Goal: Task Accomplishment & Management: Manage account settings

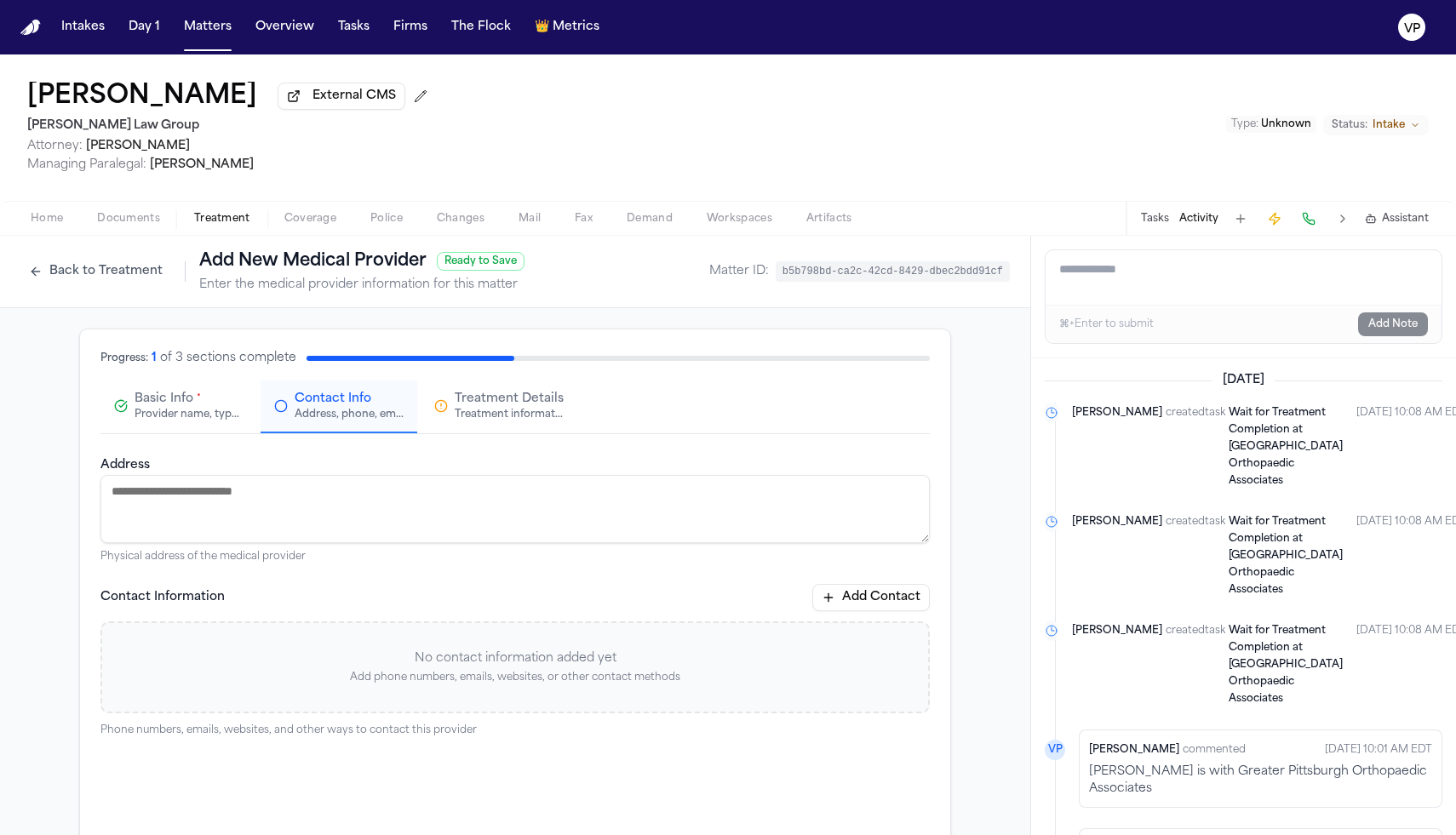
click at [1388, 129] on span "Intake" at bounding box center [1388, 124] width 32 height 14
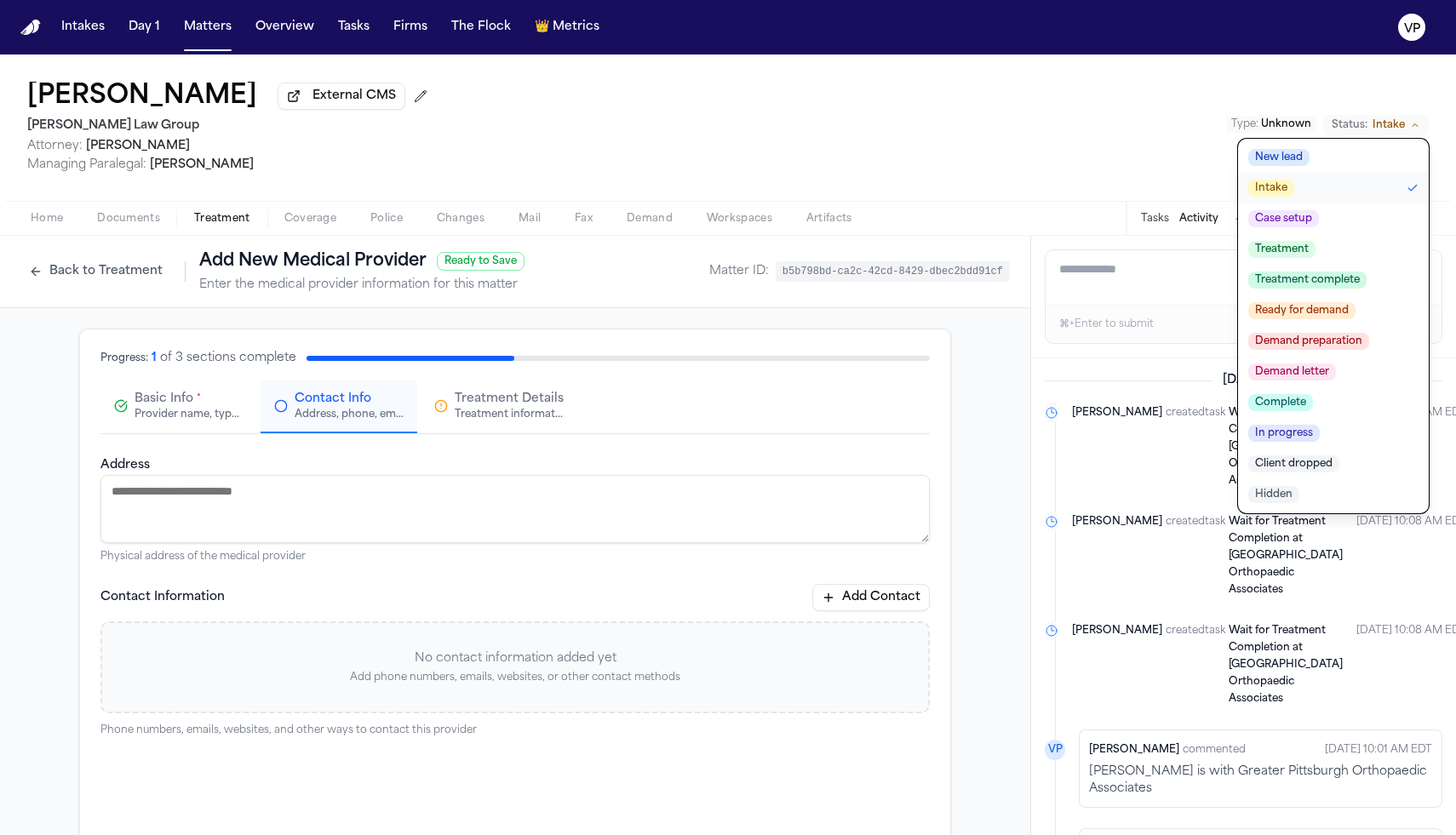
click at [1305, 283] on span "Treatment complete" at bounding box center [1307, 280] width 118 height 17
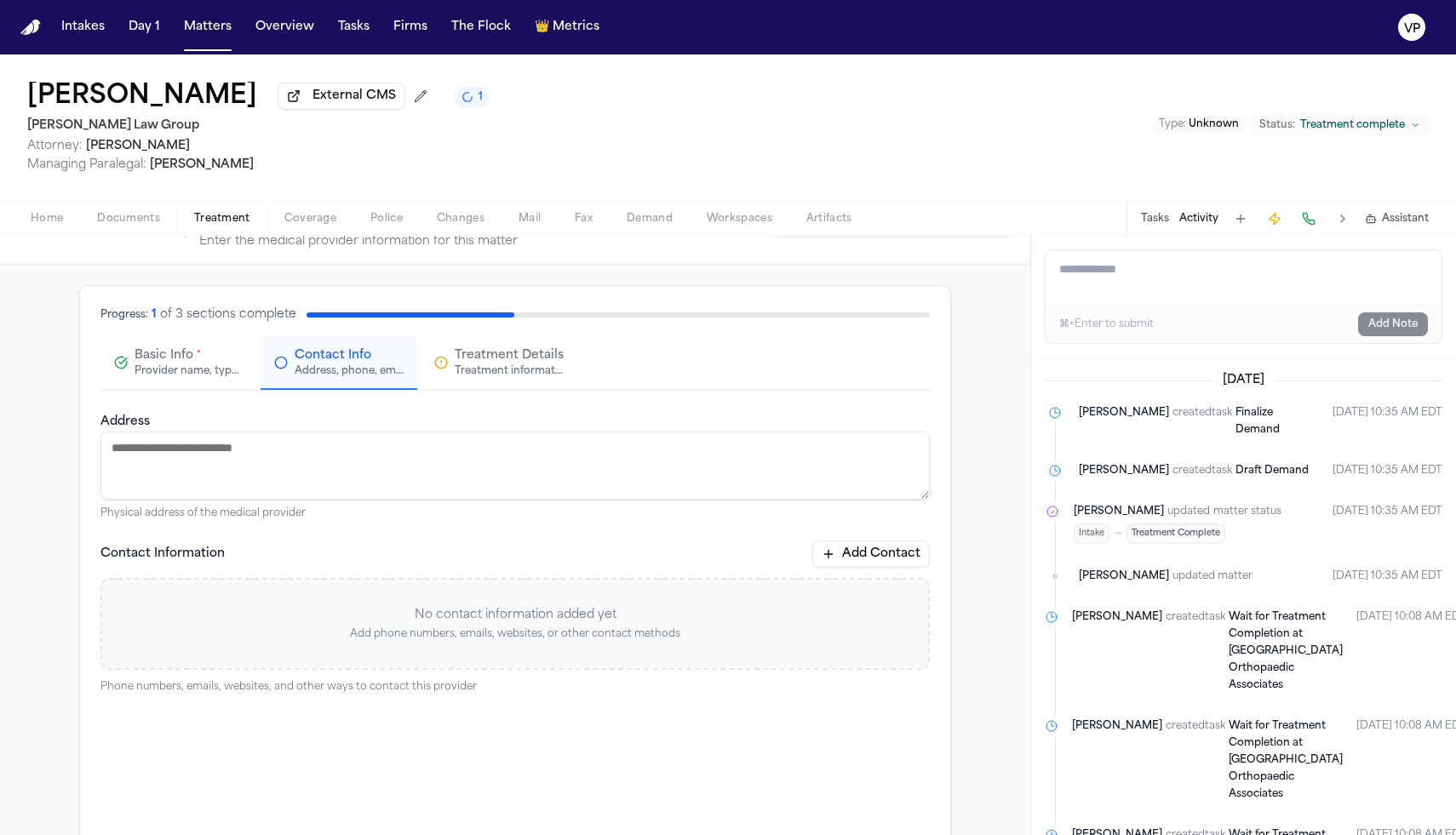
scroll to position [163, 0]
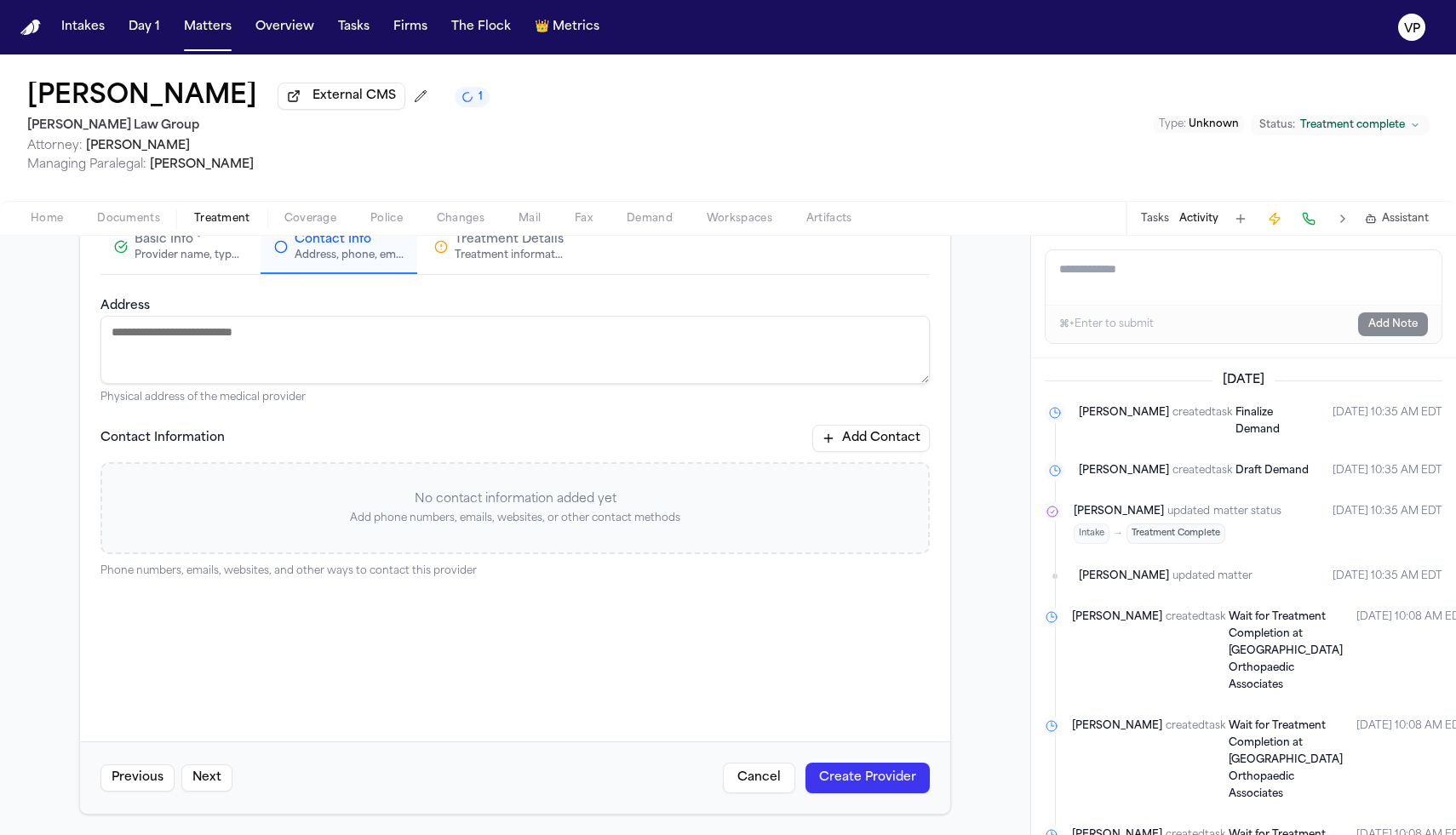
click at [219, 785] on button "Next" at bounding box center [207, 778] width 51 height 27
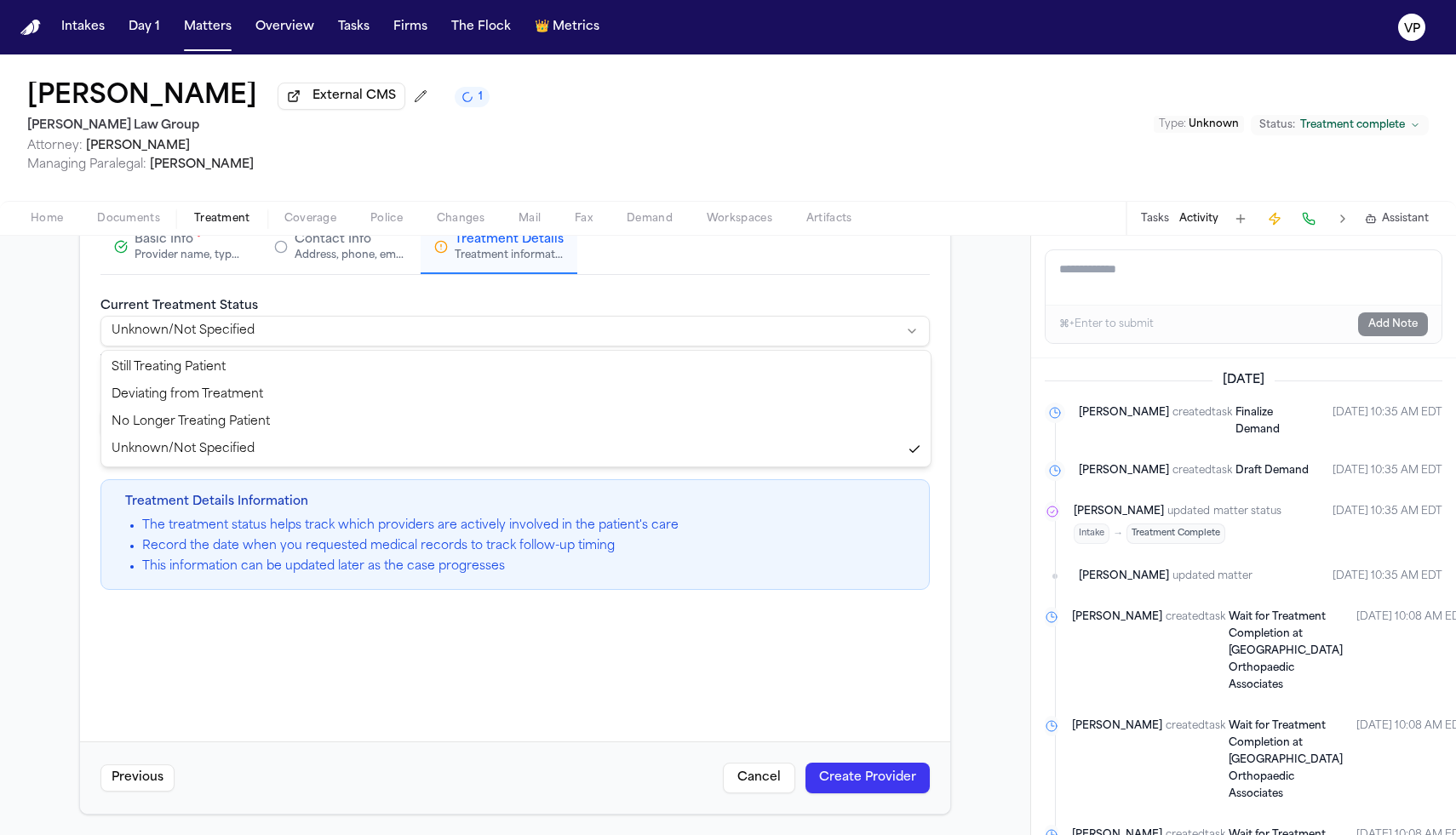
click at [277, 337] on html "**********" at bounding box center [728, 417] width 1456 height 835
select select "*********"
click at [869, 777] on button "Create Provider" at bounding box center [868, 778] width 124 height 31
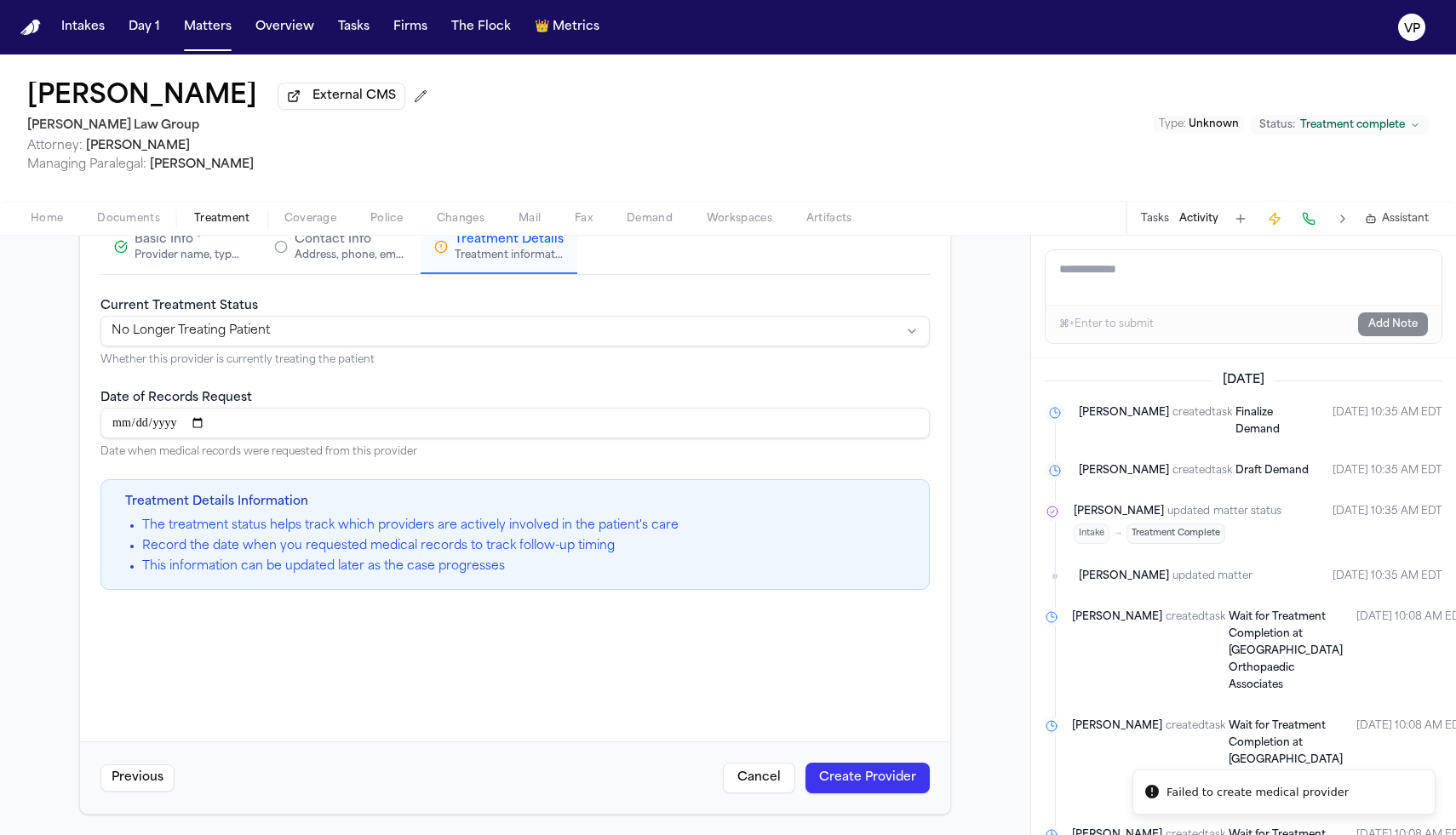
click at [772, 761] on div "Previous Cancel Create Provider" at bounding box center [515, 777] width 870 height 72
click at [770, 772] on button "Cancel" at bounding box center [758, 778] width 72 height 31
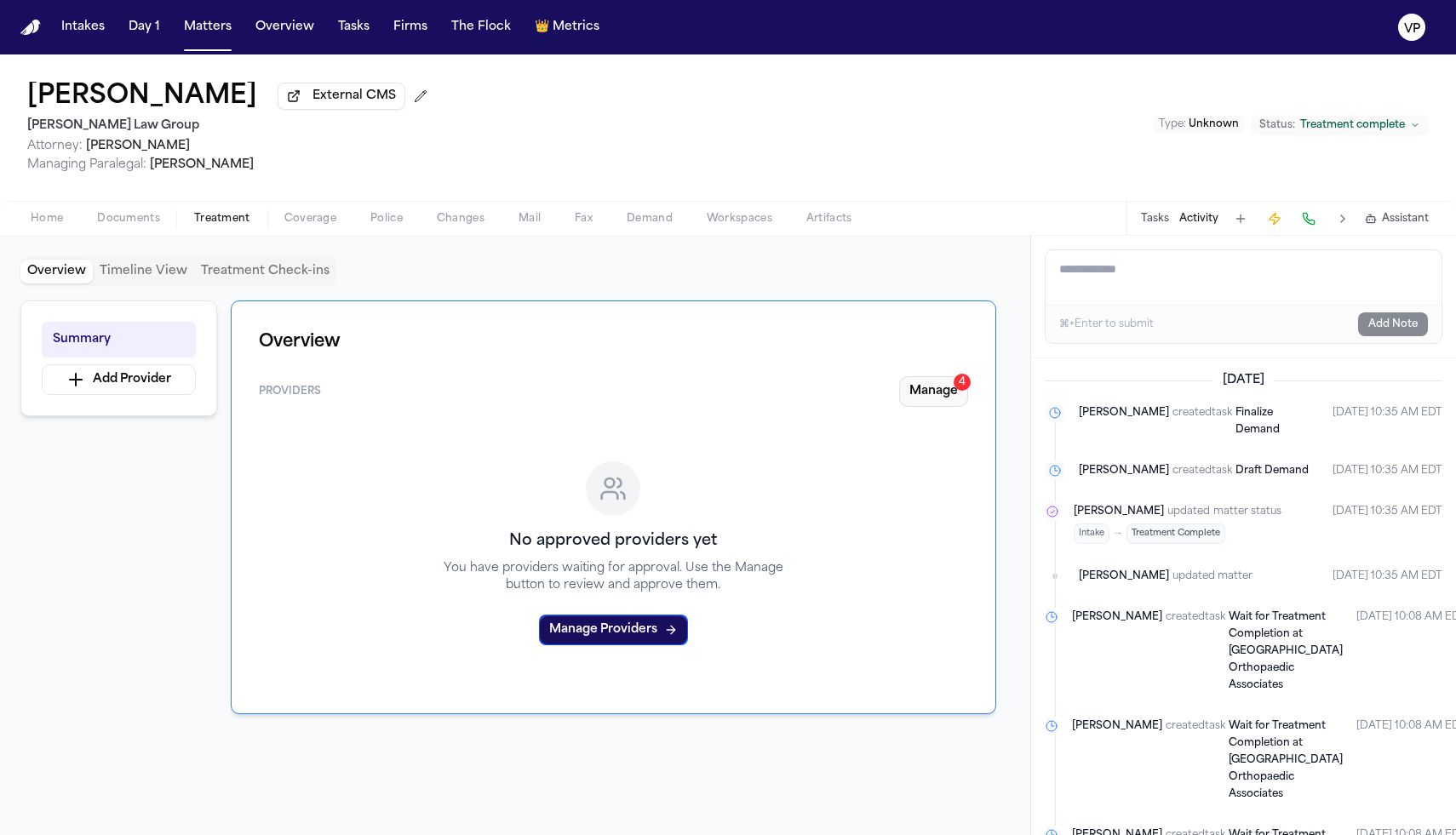
click at [949, 406] on button "Manage 4" at bounding box center [933, 391] width 69 height 31
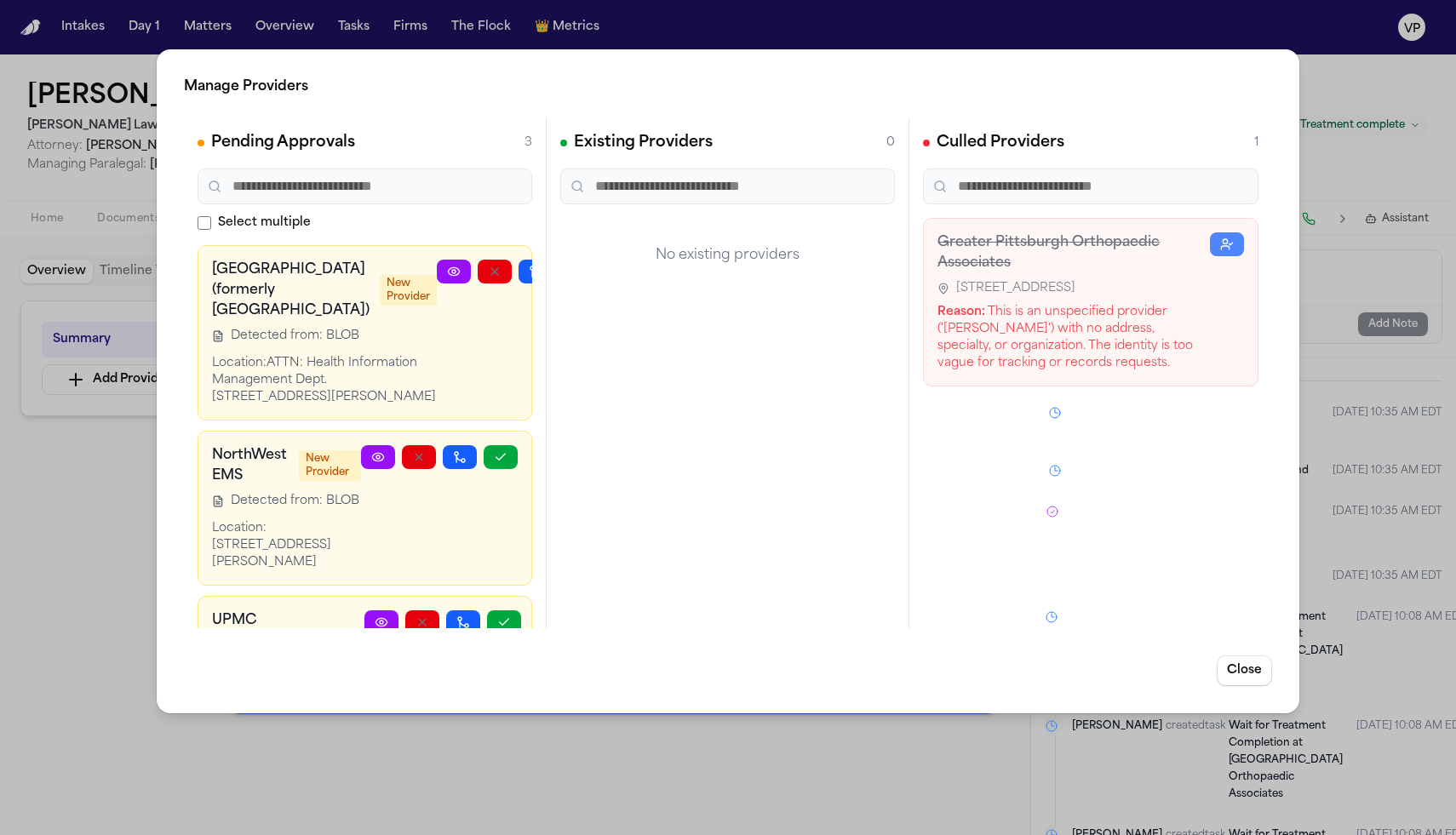
click at [570, 275] on icon "button" at bounding box center [576, 272] width 14 height 14
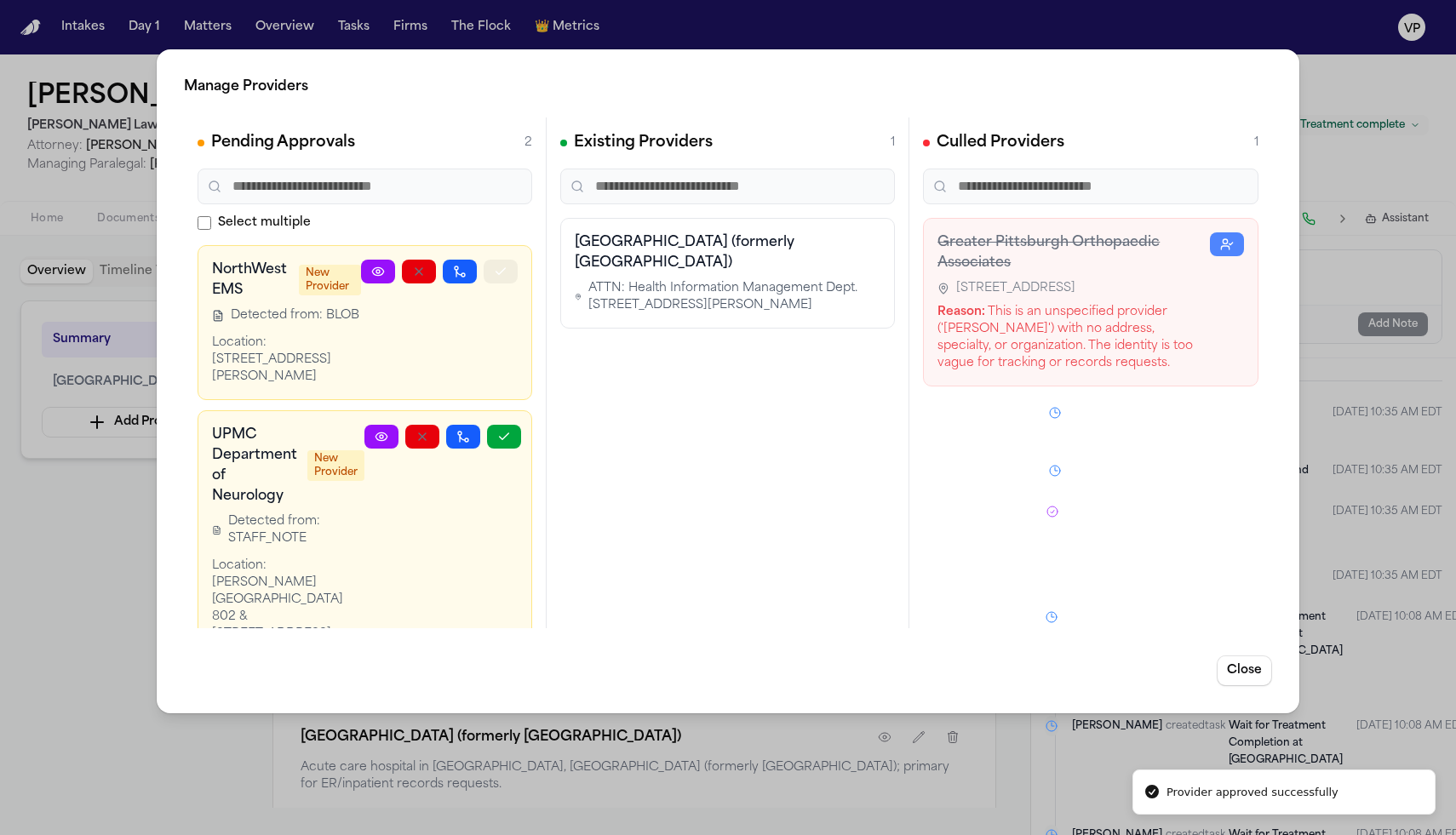
click at [507, 278] on button "button" at bounding box center [500, 272] width 34 height 24
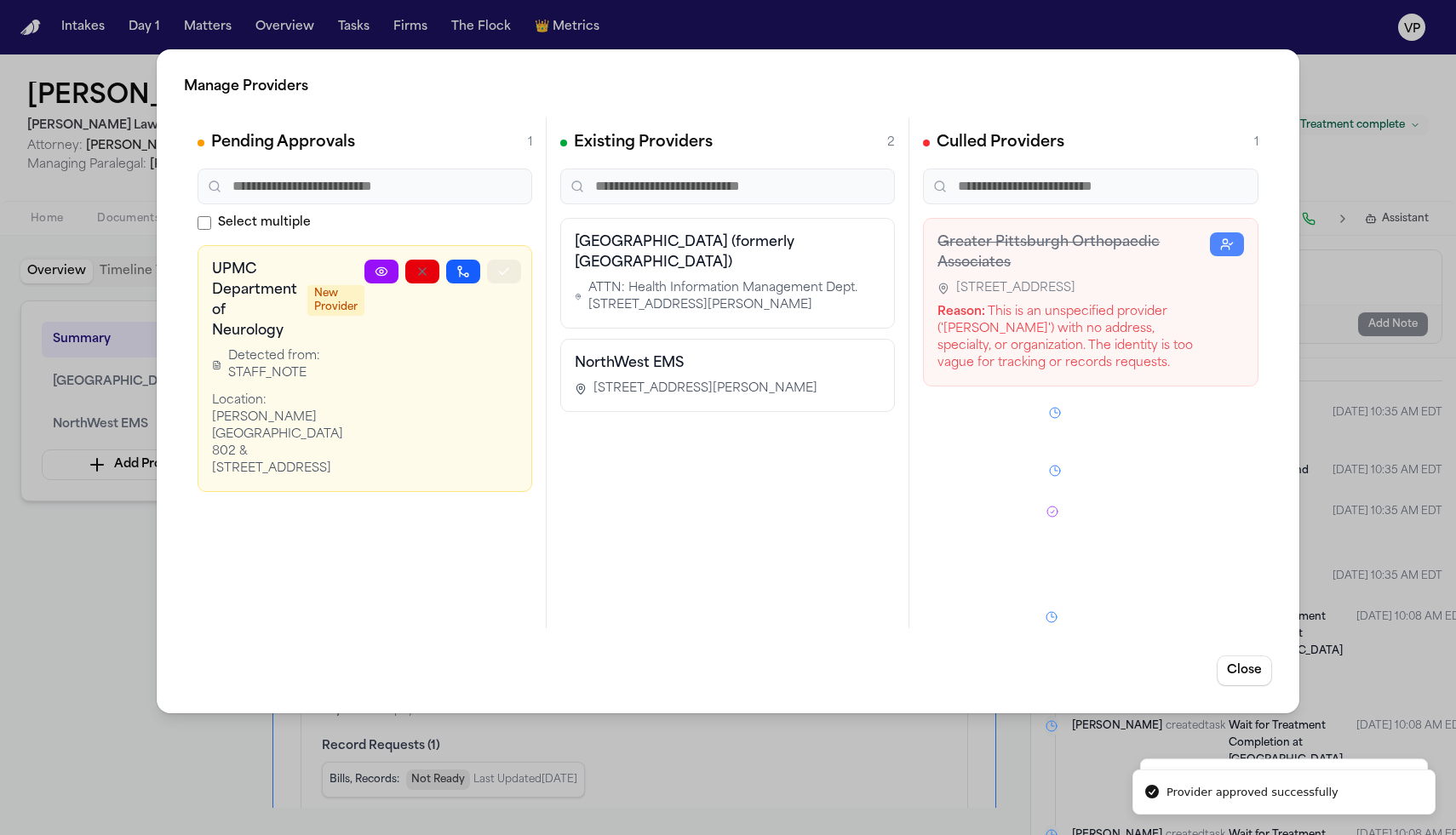
click at [506, 276] on icon "button" at bounding box center [504, 272] width 14 height 14
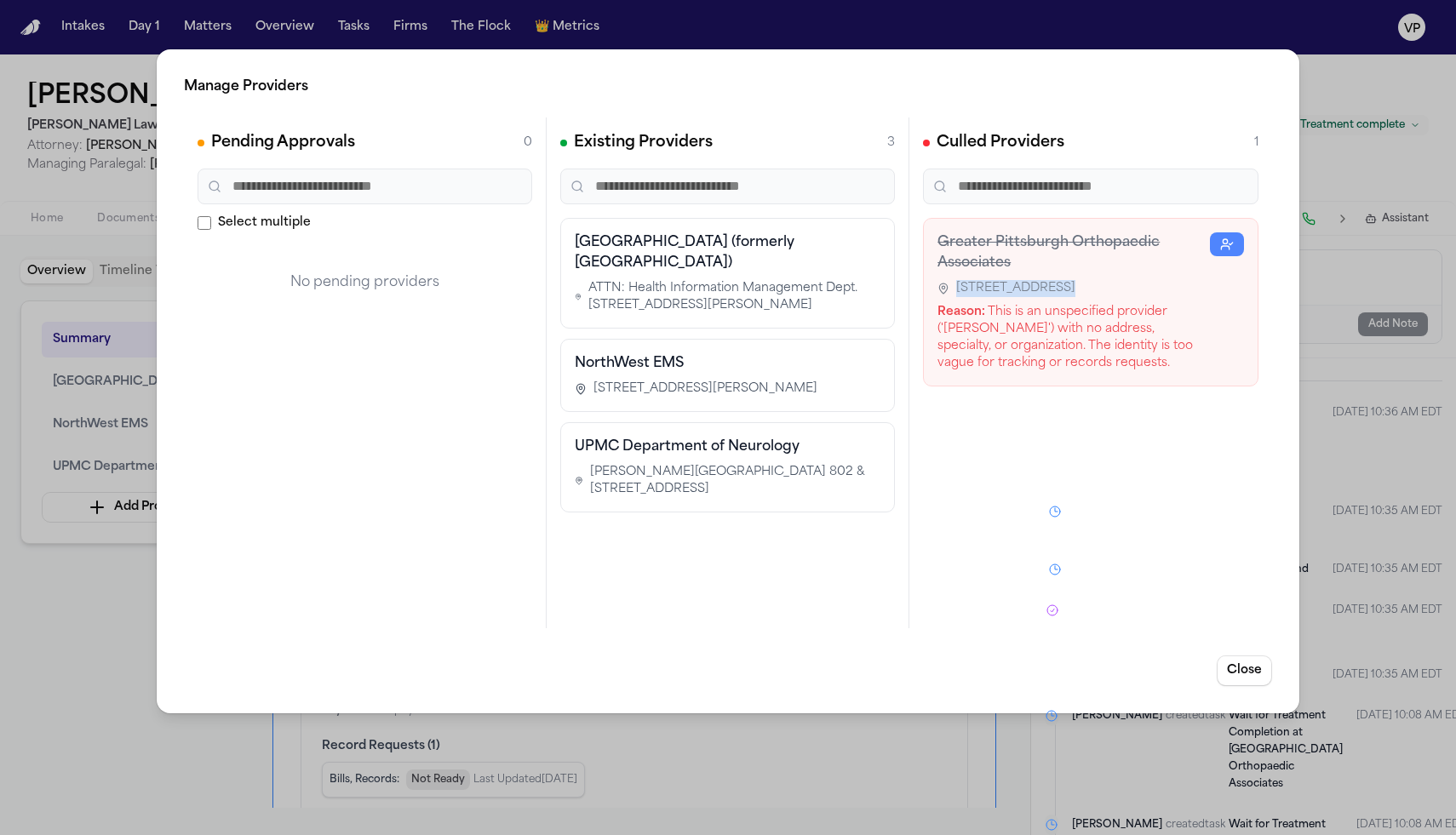
drag, startPoint x: 989, startPoint y: 316, endPoint x: 955, endPoint y: 287, distance: 44.7
click at [955, 287] on div "[STREET_ADDRESS] Reason: This is an unspecified provider ('[PERSON_NAME]') with…" at bounding box center [1074, 326] width 273 height 92
copy span "[STREET_ADDRESS]"
click at [1103, 356] on div "Reason: This is an unspecified provider ('[PERSON_NAME]') with no address, spec…" at bounding box center [1074, 337] width 273 height 68
click at [1226, 243] on circle "button" at bounding box center [1226, 241] width 5 height 5
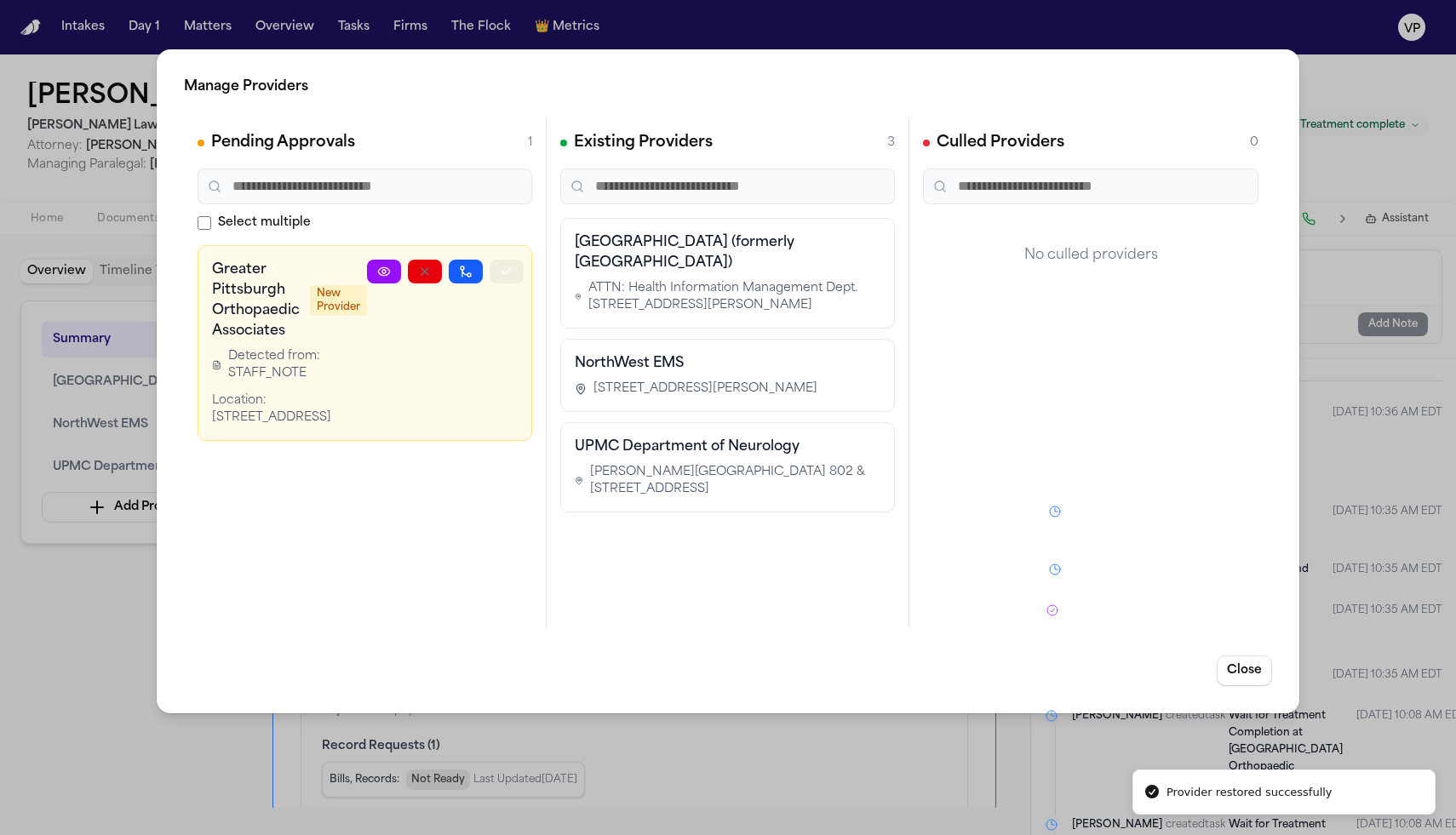
click at [498, 273] on button "button" at bounding box center [506, 272] width 34 height 24
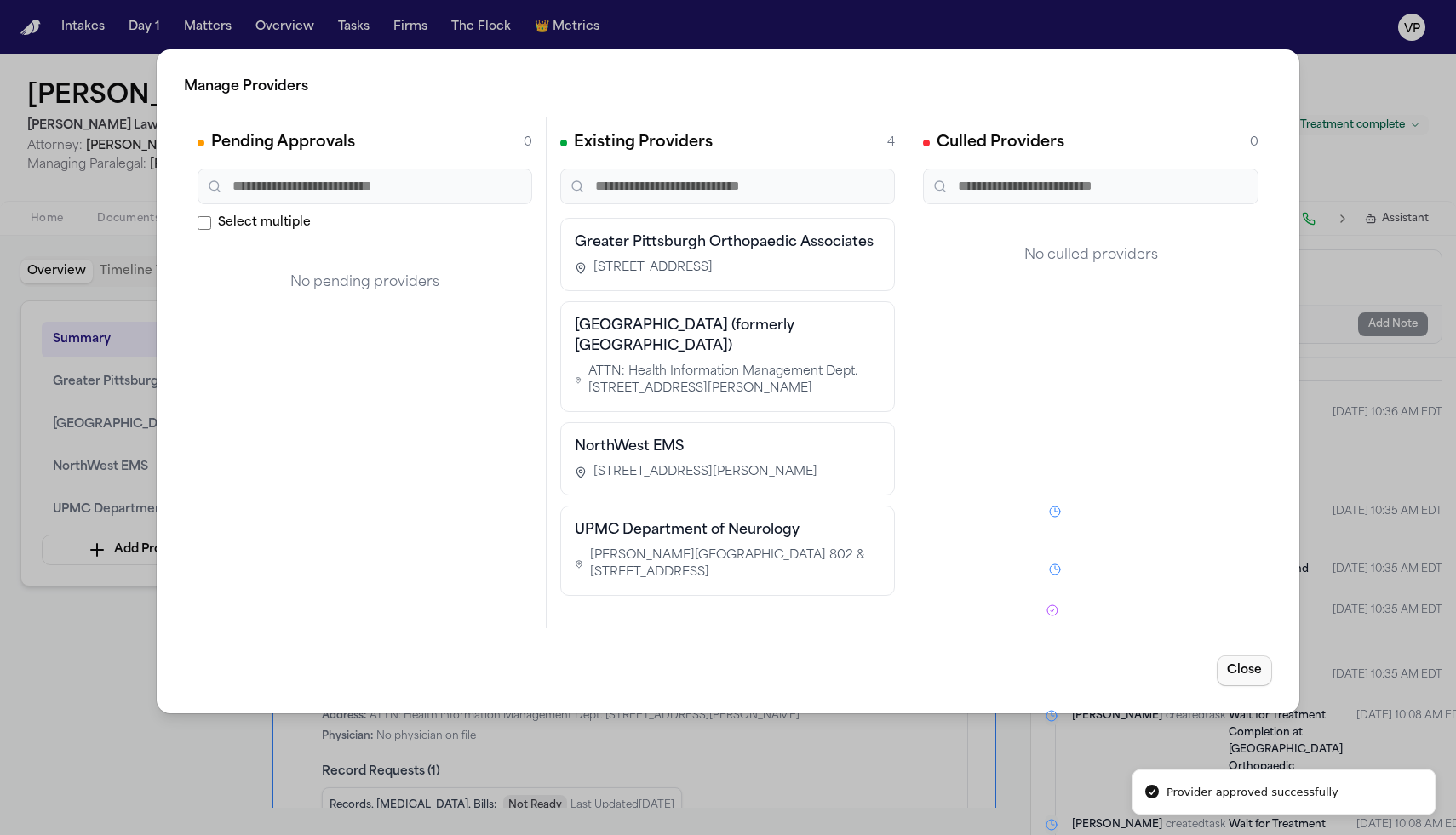
click at [1239, 678] on button "Close" at bounding box center [1244, 671] width 56 height 31
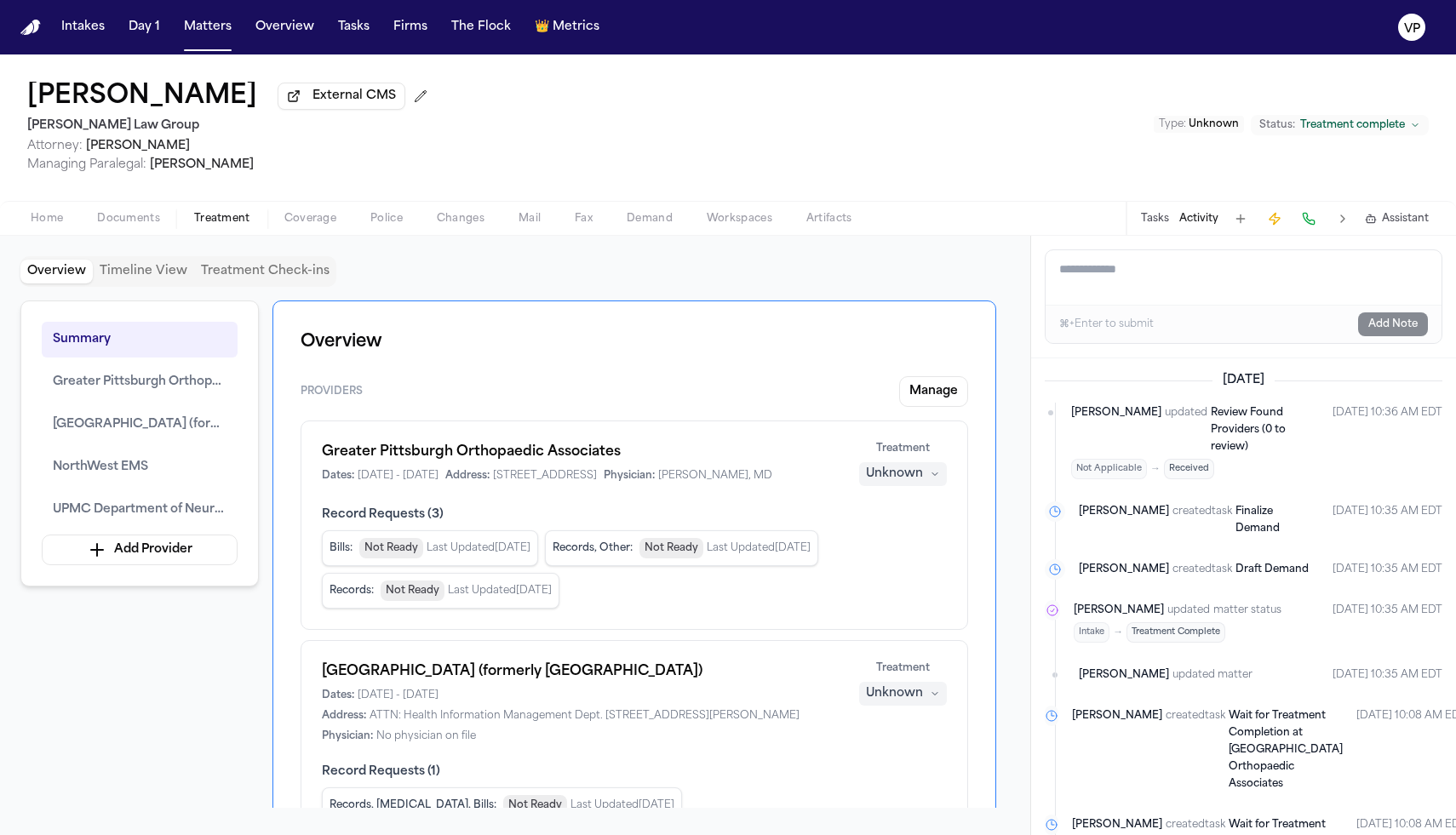
click at [904, 487] on button "Unknown" at bounding box center [903, 474] width 88 height 24
click at [894, 539] on span "Completed" at bounding box center [883, 543] width 68 height 17
click at [901, 702] on div "Unknown" at bounding box center [894, 693] width 57 height 17
click at [896, 636] on span "Completed" at bounding box center [883, 633] width 68 height 17
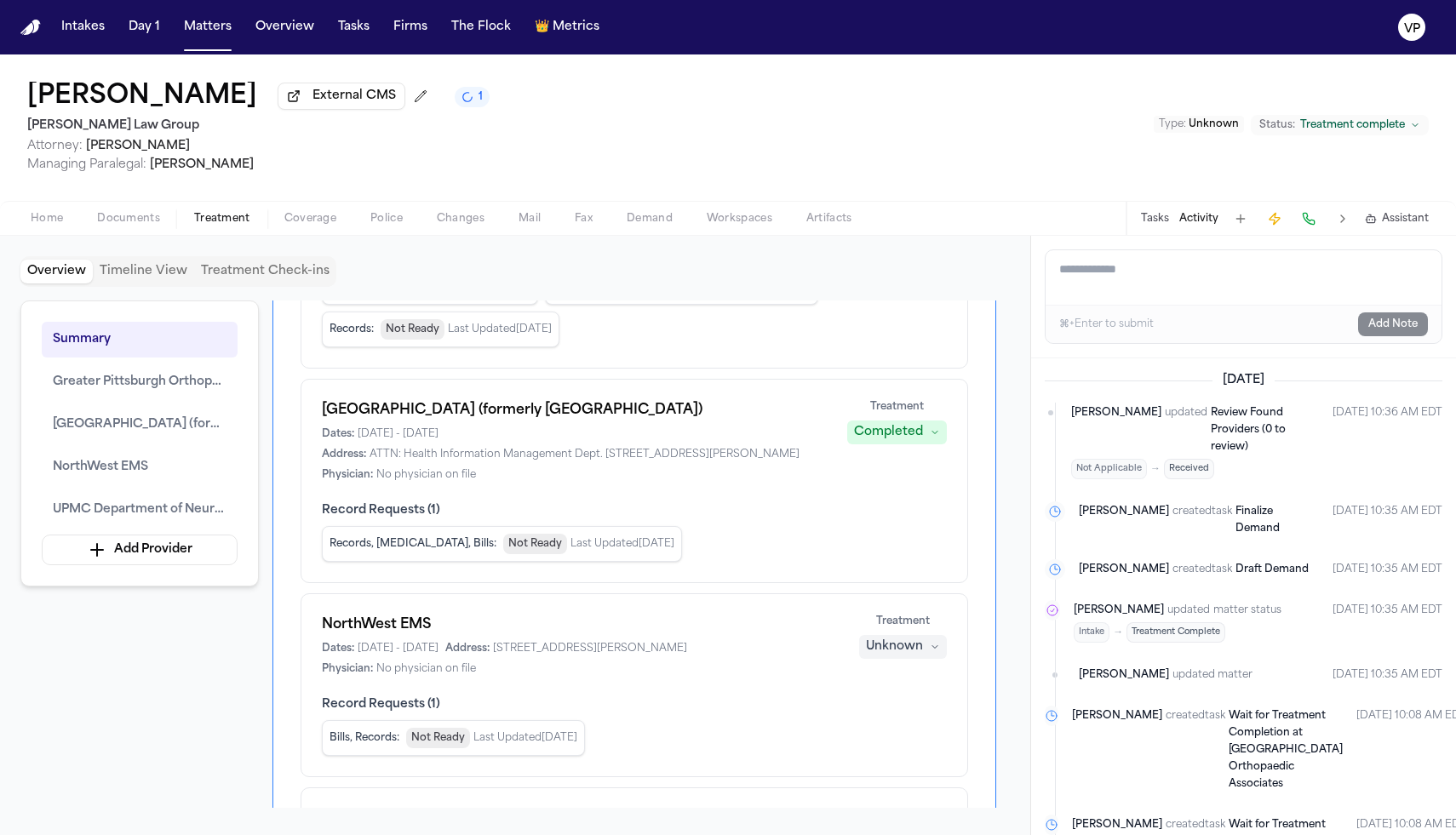
scroll to position [262, 0]
click at [896, 655] on div "Unknown" at bounding box center [894, 646] width 57 height 17
click at [877, 731] on span "Completed" at bounding box center [883, 732] width 68 height 17
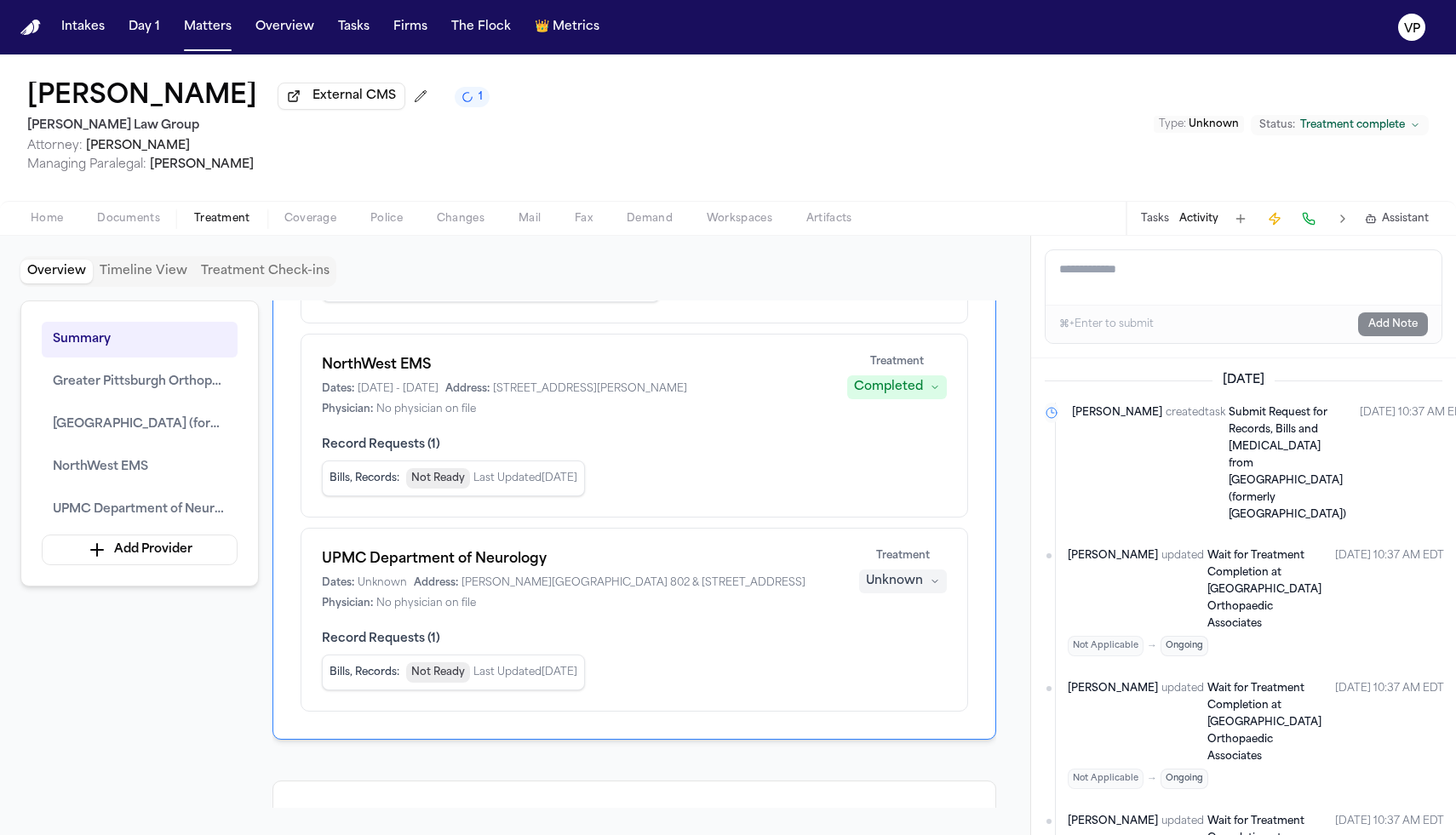
scroll to position [524, 0]
click at [905, 586] on div "Unknown" at bounding box center [894, 578] width 57 height 17
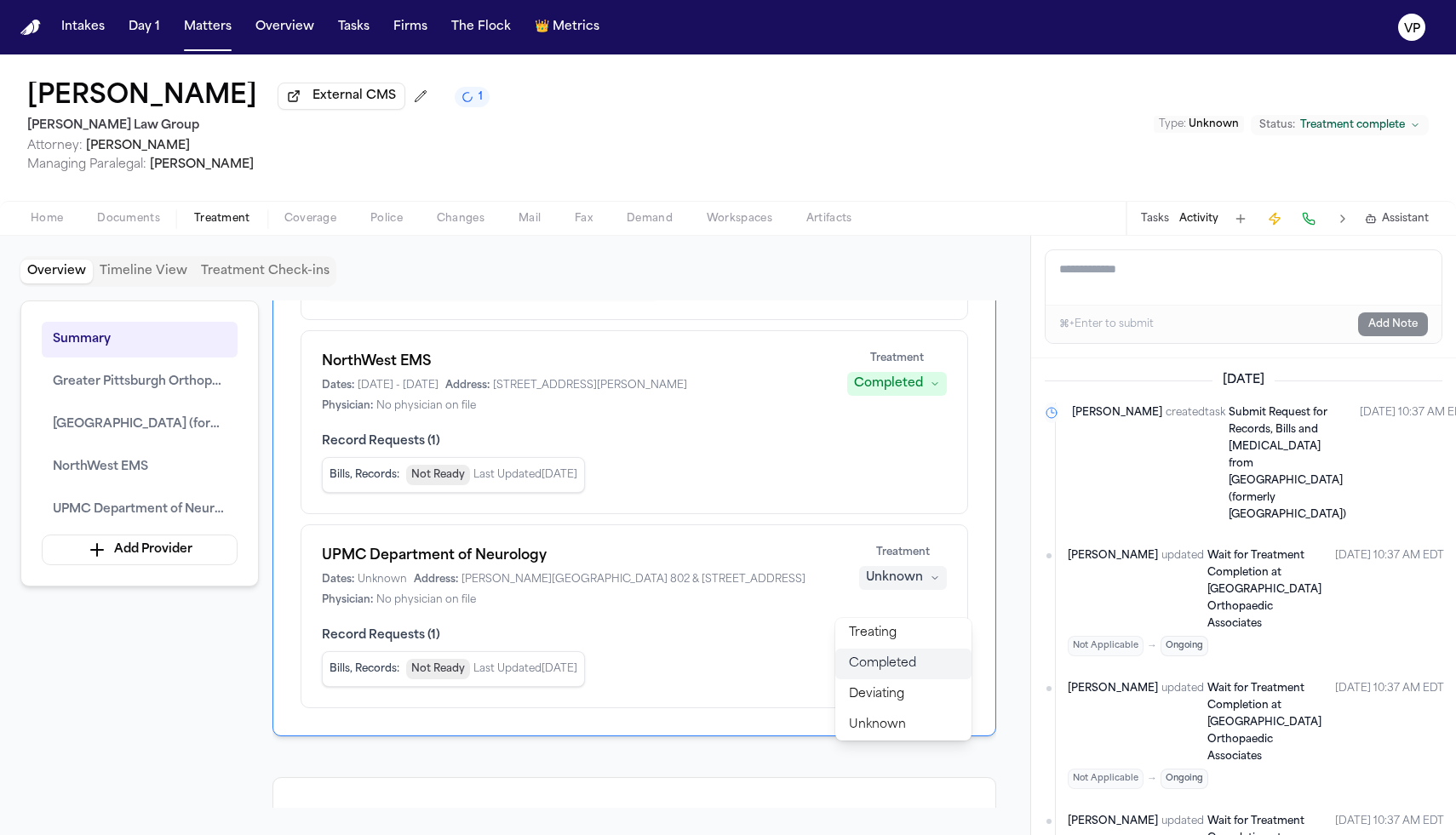
click at [894, 657] on span "Completed" at bounding box center [883, 664] width 68 height 17
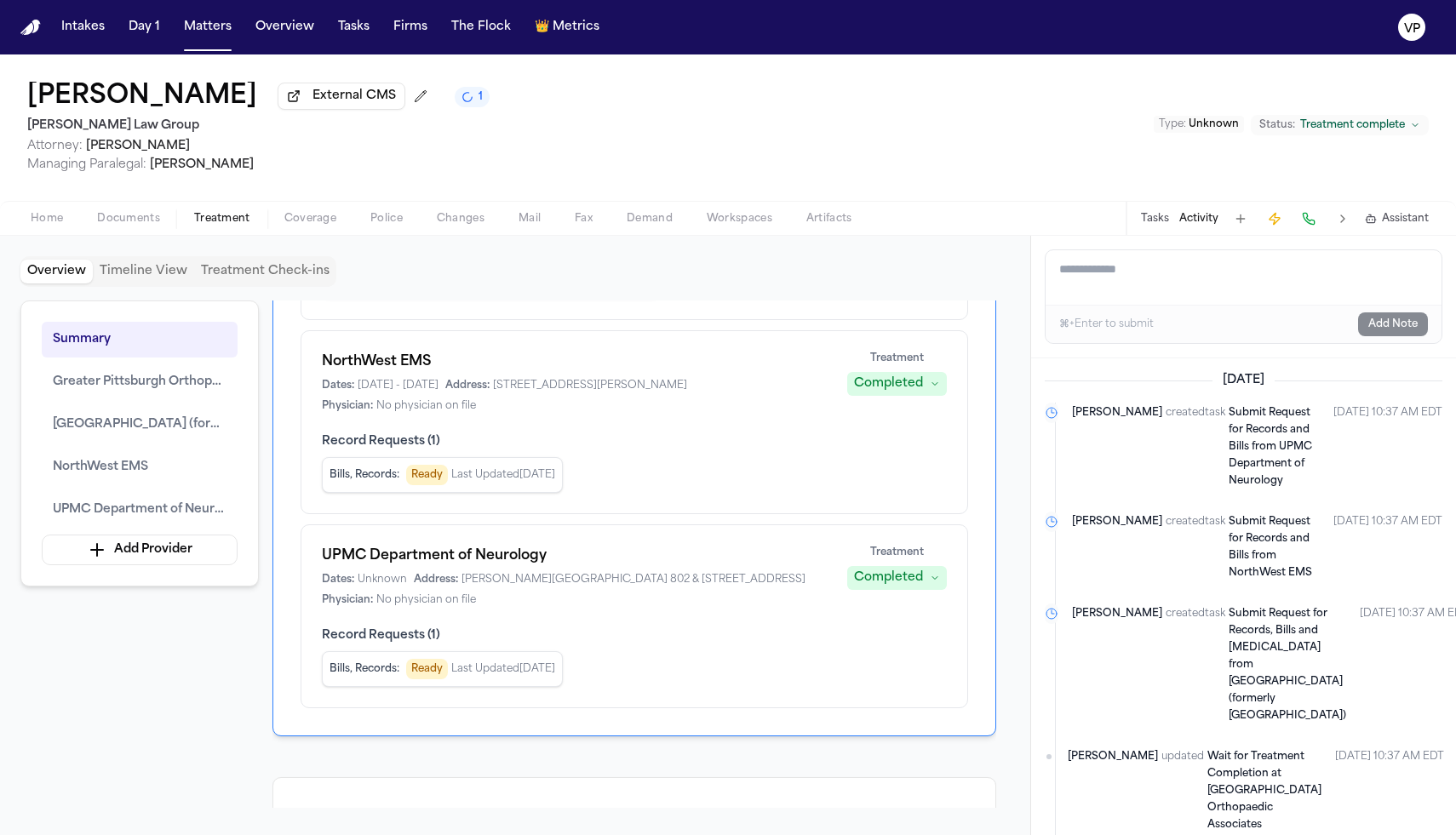
scroll to position [0, 0]
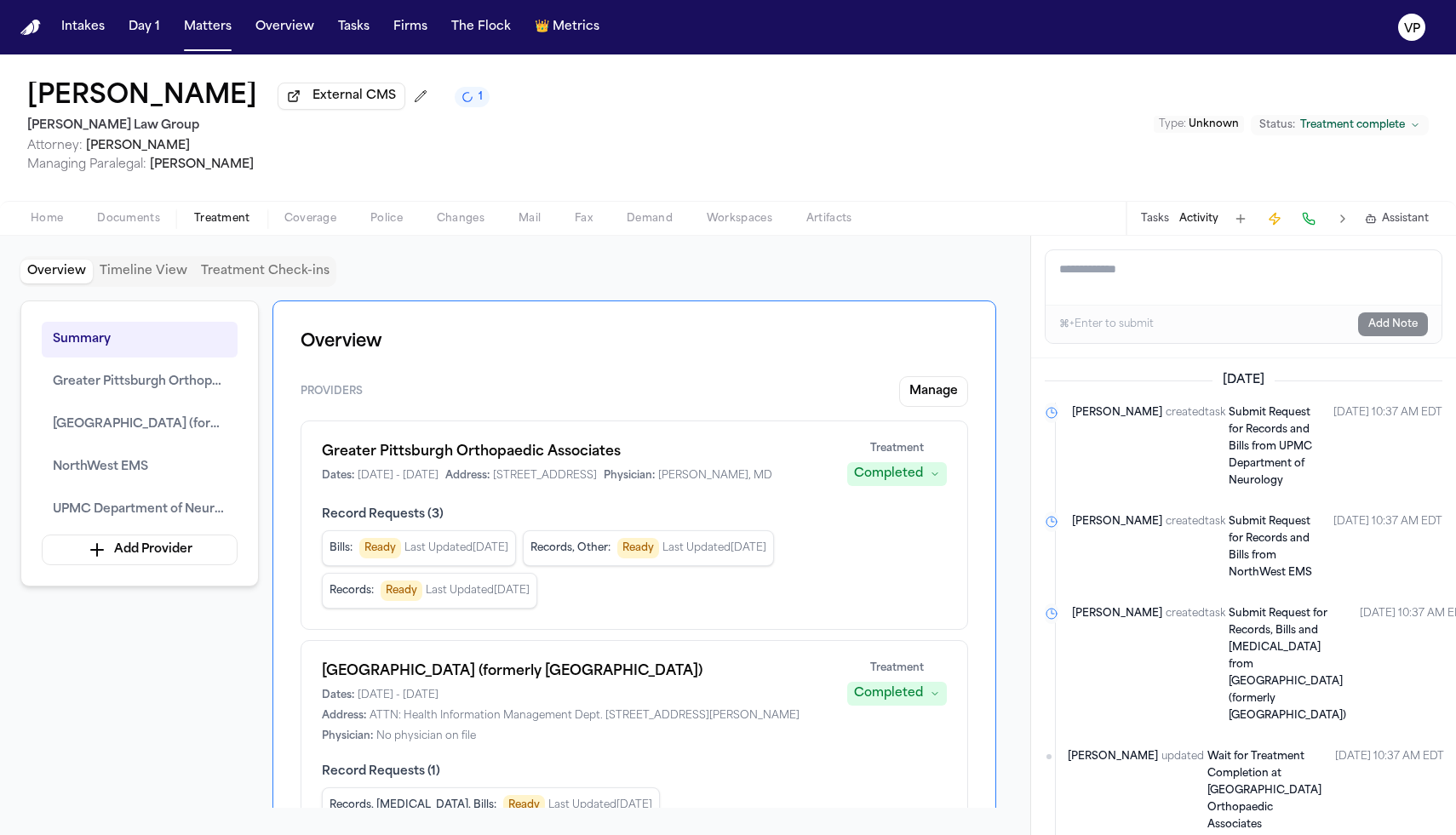
click at [1140, 241] on div "Add a note to this matter ⌘+Enter to submit Add Note" at bounding box center [1243, 297] width 425 height 123
click at [1164, 219] on button "Tasks" at bounding box center [1154, 219] width 28 height 14
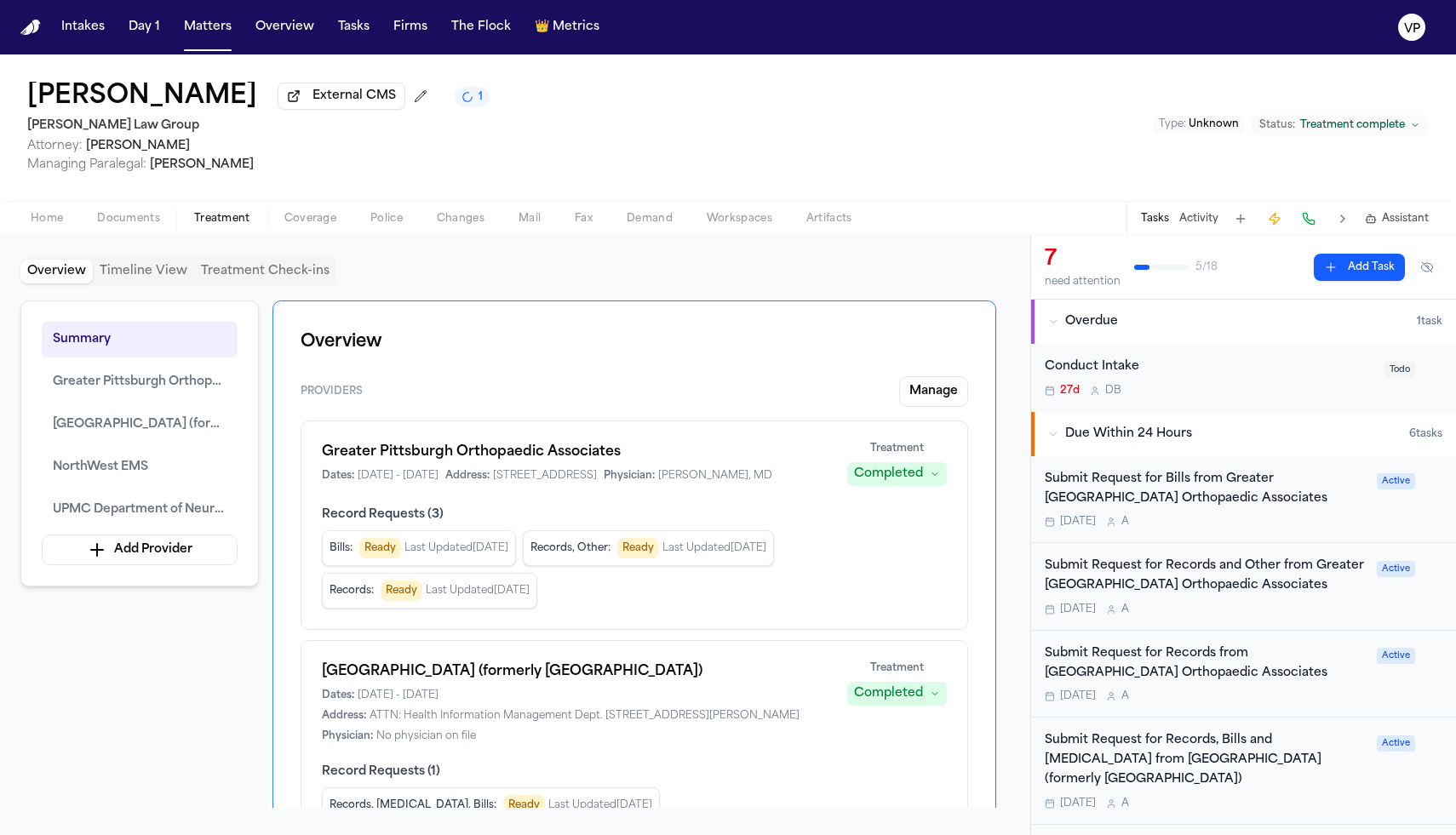
click at [1204, 393] on div "27d D B" at bounding box center [1209, 391] width 329 height 14
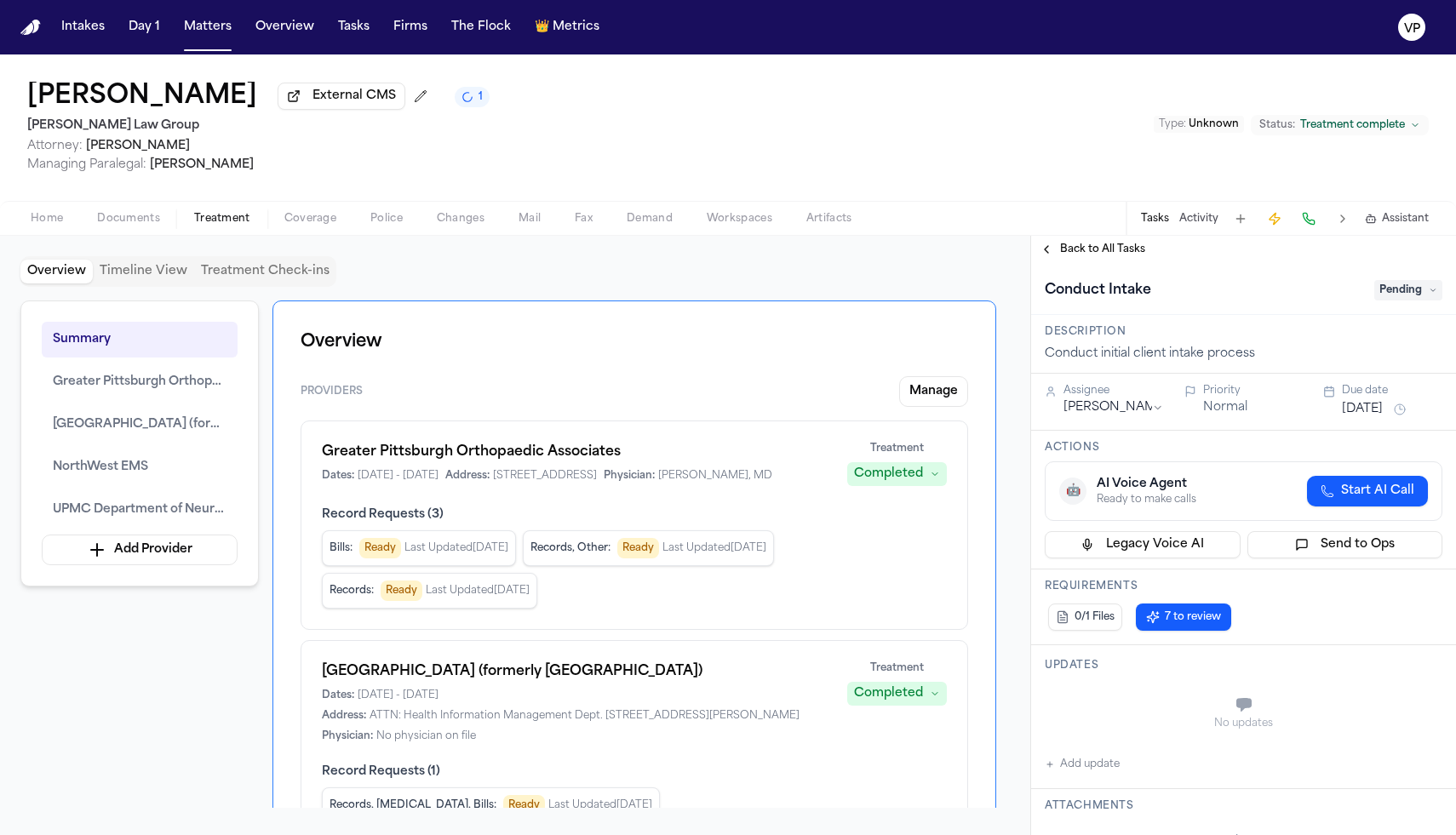
click at [1408, 299] on span "Pending" at bounding box center [1408, 290] width 68 height 20
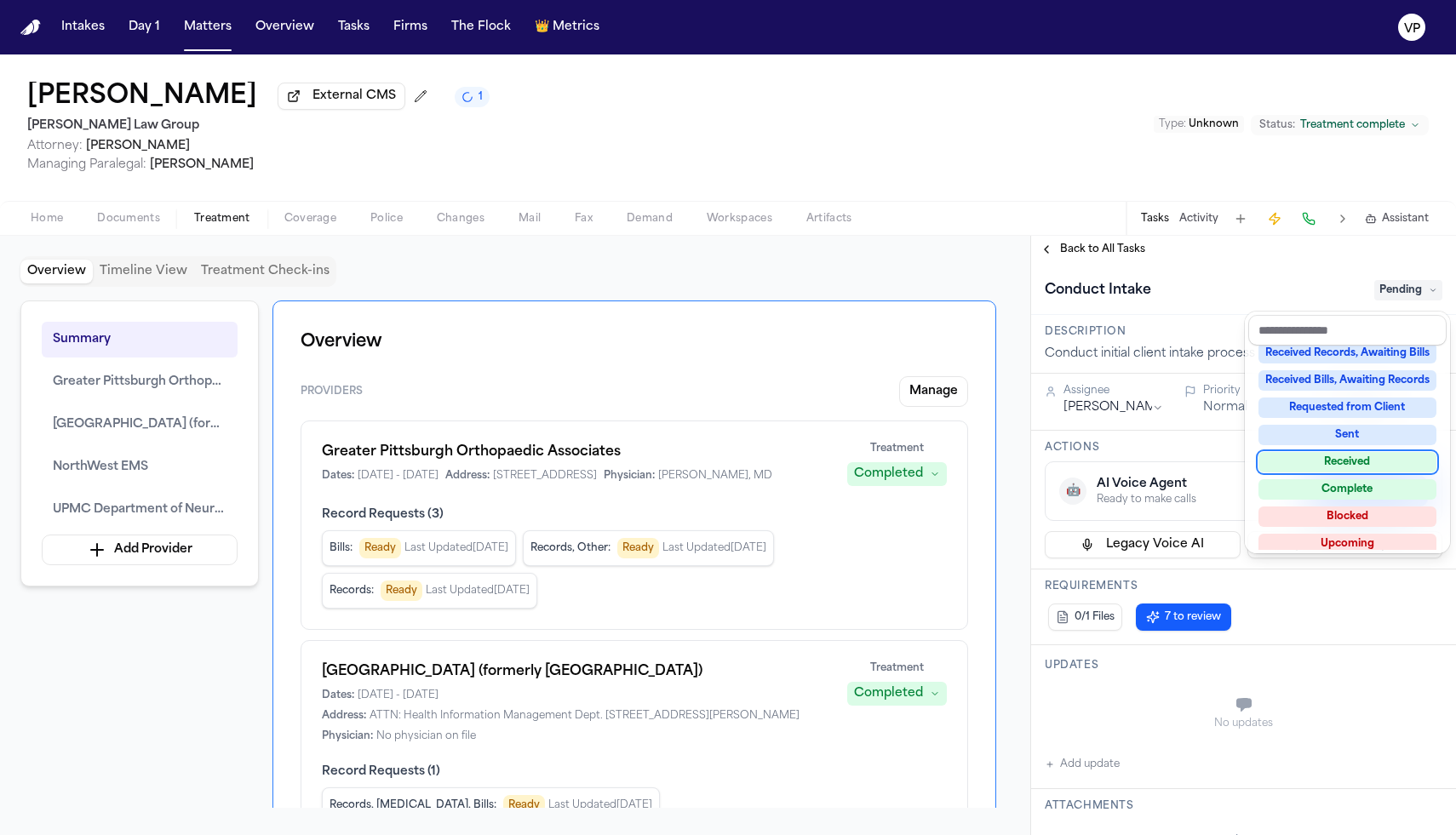
scroll to position [255, 0]
click at [1328, 495] on div "Complete" at bounding box center [1347, 488] width 178 height 20
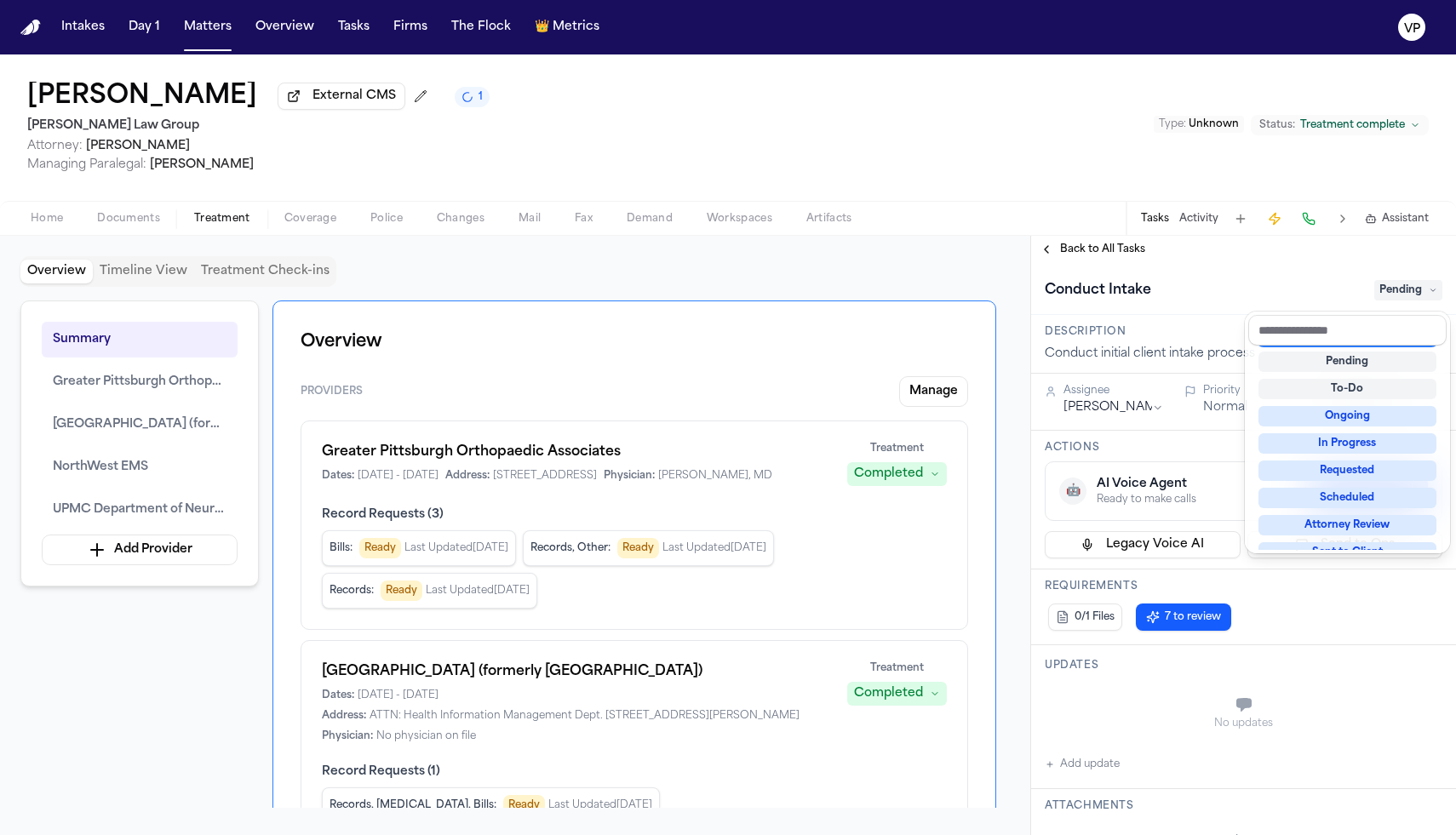
scroll to position [6, 0]
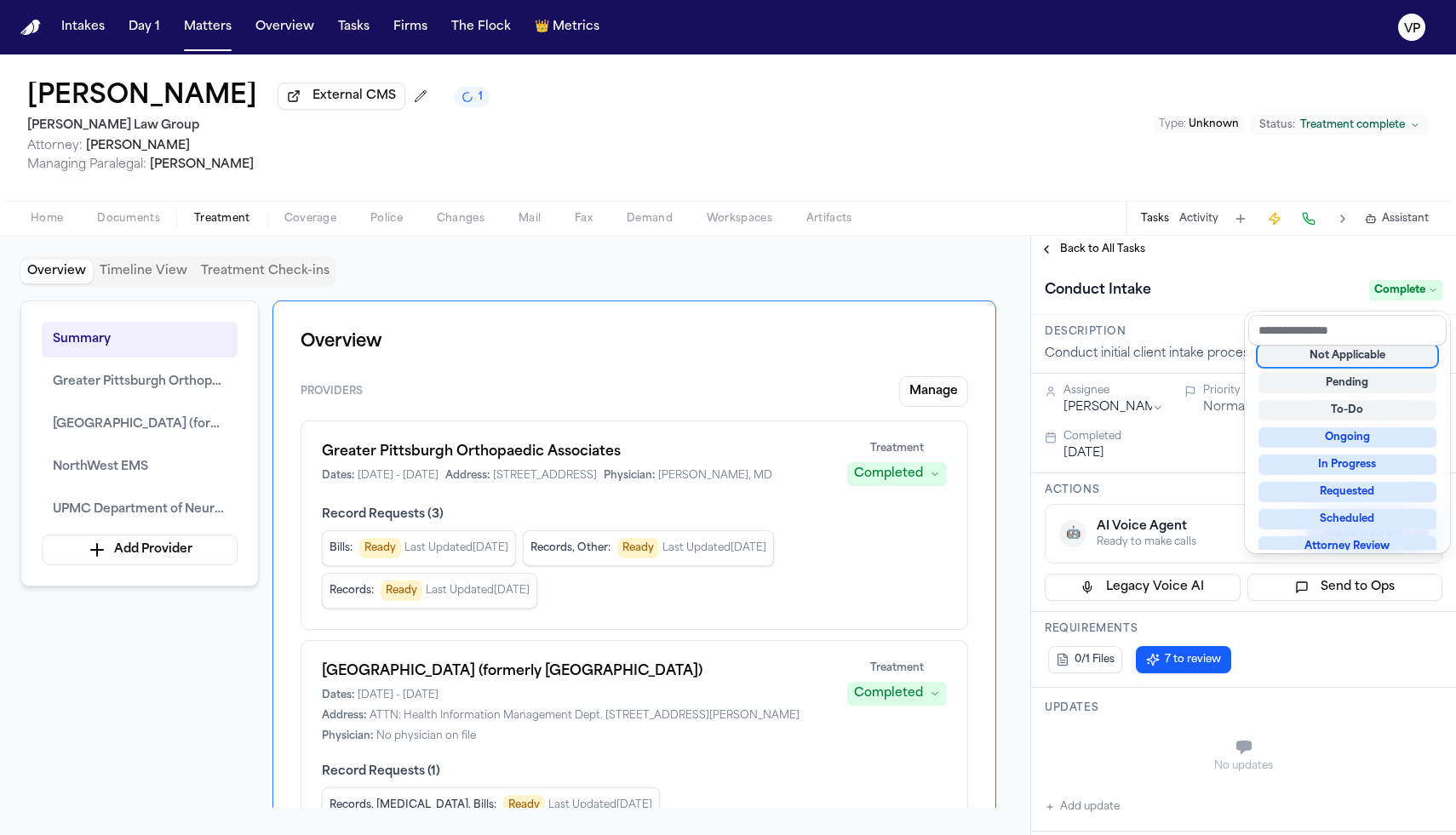
click at [1282, 276] on div "Conduct Intake Complete" at bounding box center [1243, 289] width 425 height 52
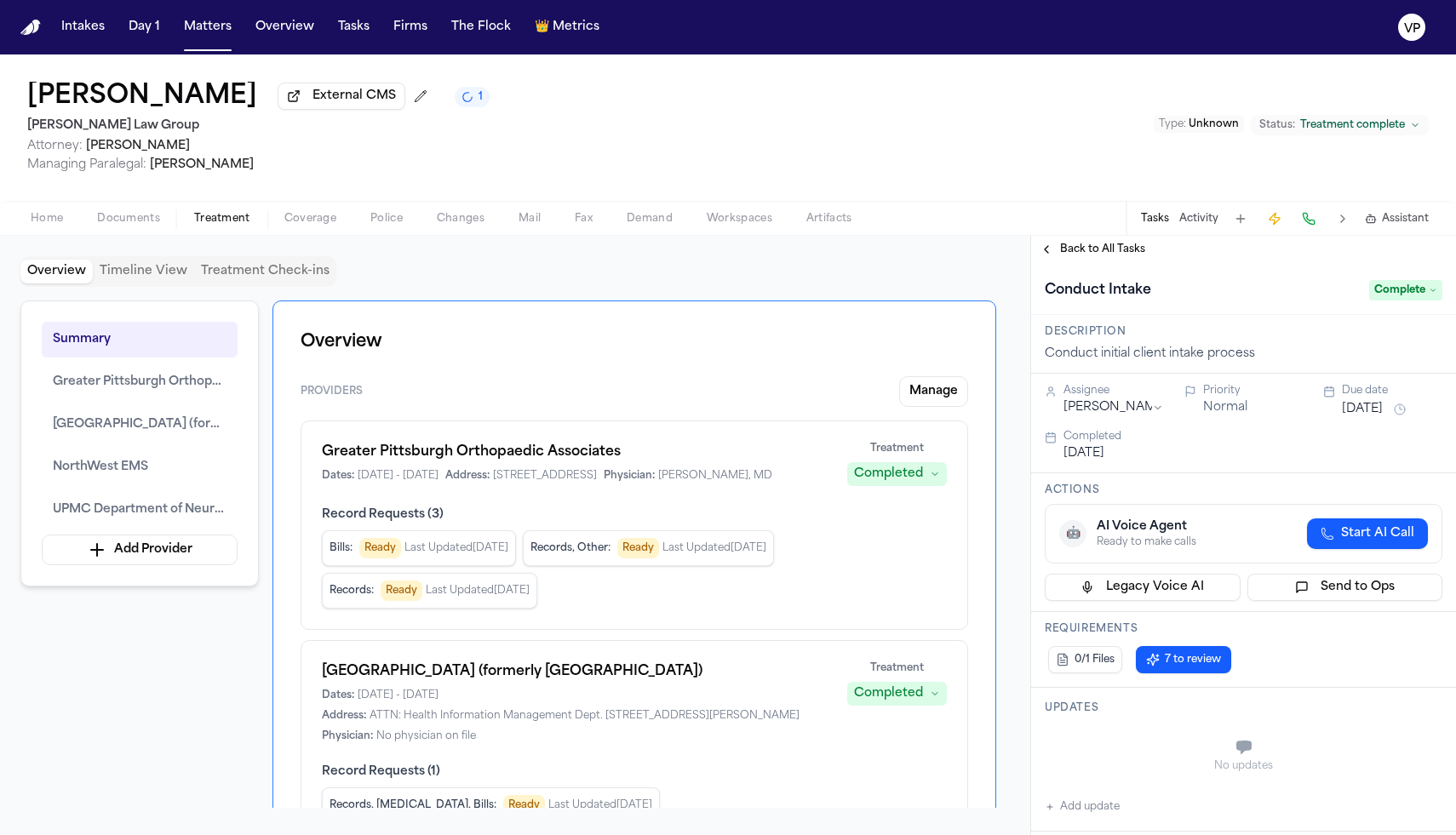
click at [1095, 236] on div "[PERSON_NAME] External CMS 1 [PERSON_NAME] Law Group Attorney: [PERSON_NAME] Ma…" at bounding box center [728, 145] width 1456 height 181
click at [1086, 267] on div "Conduct Intake Complete" at bounding box center [1243, 289] width 425 height 52
click at [1076, 256] on span "Back to All Tasks" at bounding box center [1102, 249] width 85 height 14
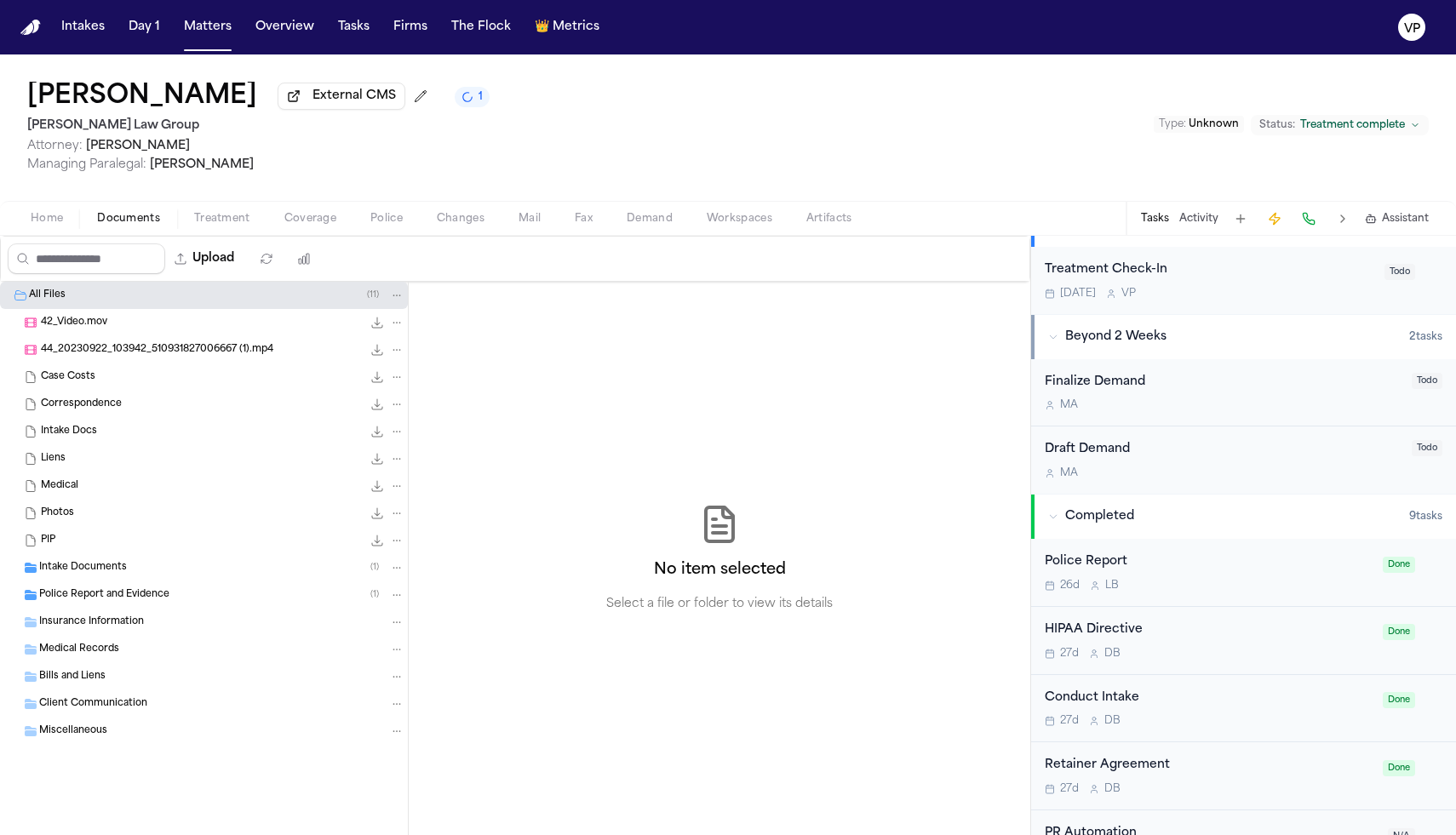
click at [124, 223] on span "Documents" at bounding box center [128, 219] width 63 height 14
click at [83, 489] on div "Medical 3.7 MB" at bounding box center [222, 486] width 363 height 17
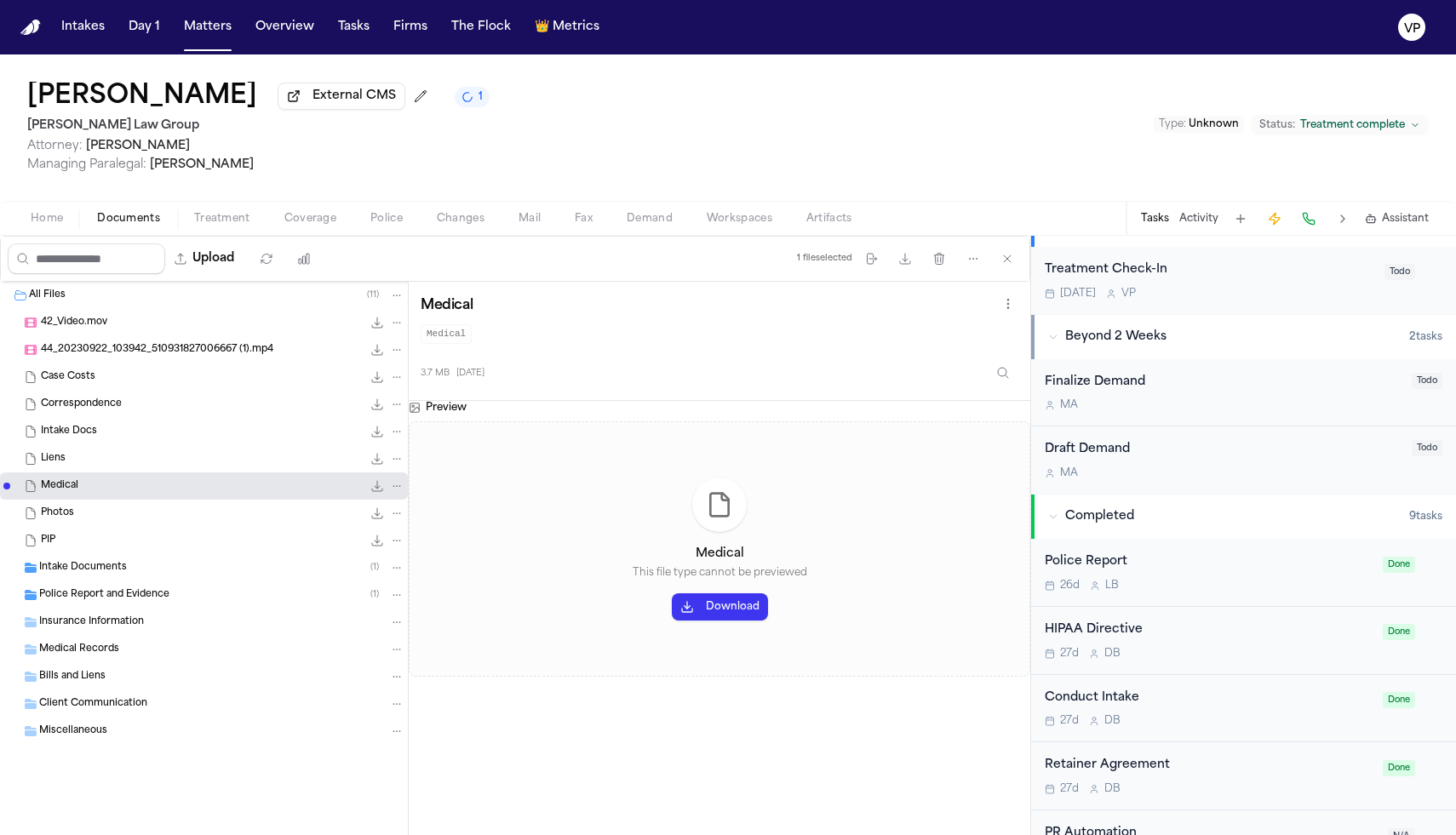
click at [169, 650] on div "Medical Records" at bounding box center [221, 649] width 365 height 16
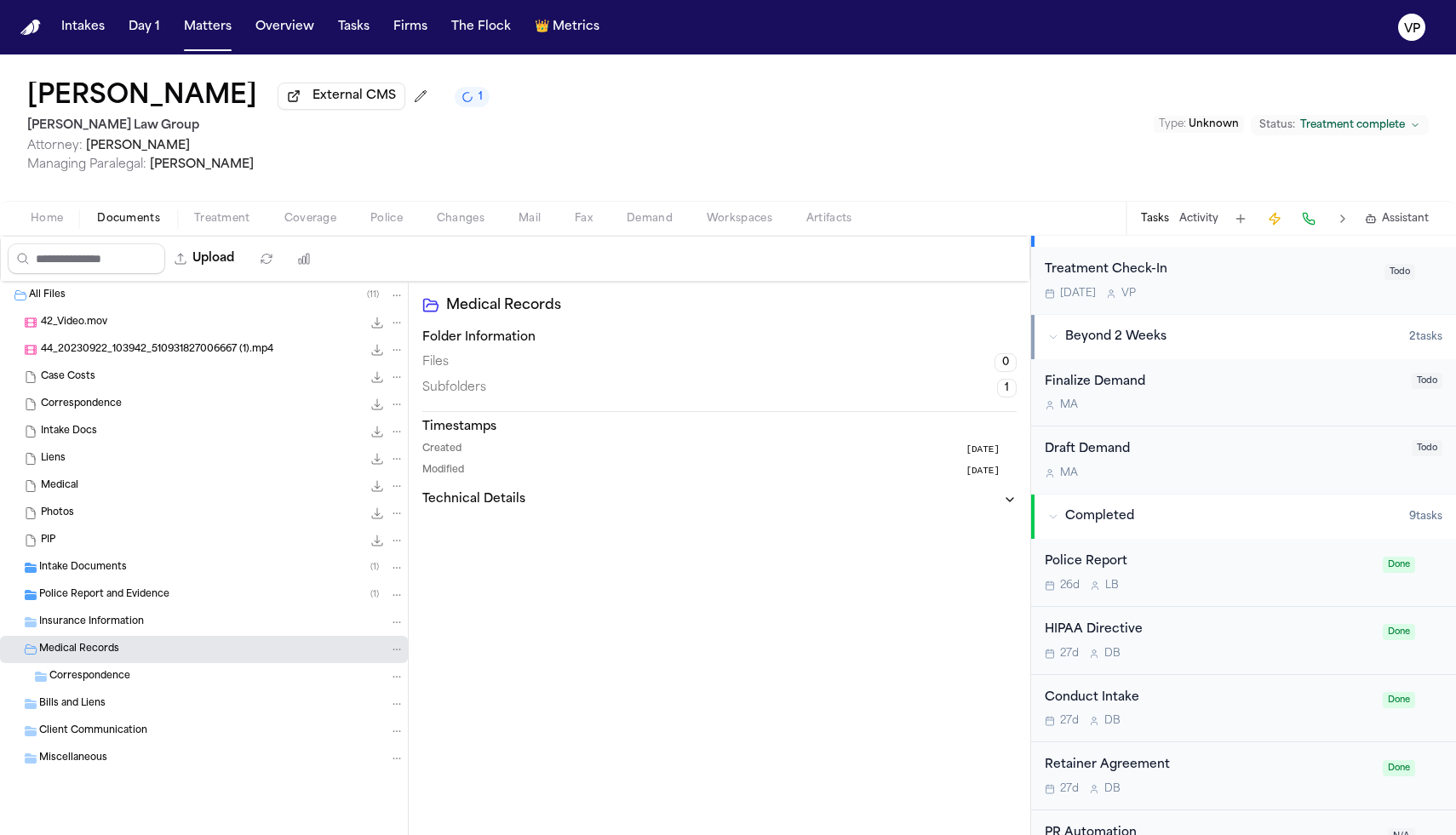
click at [164, 674] on div "Correspondence" at bounding box center [227, 677] width 355 height 16
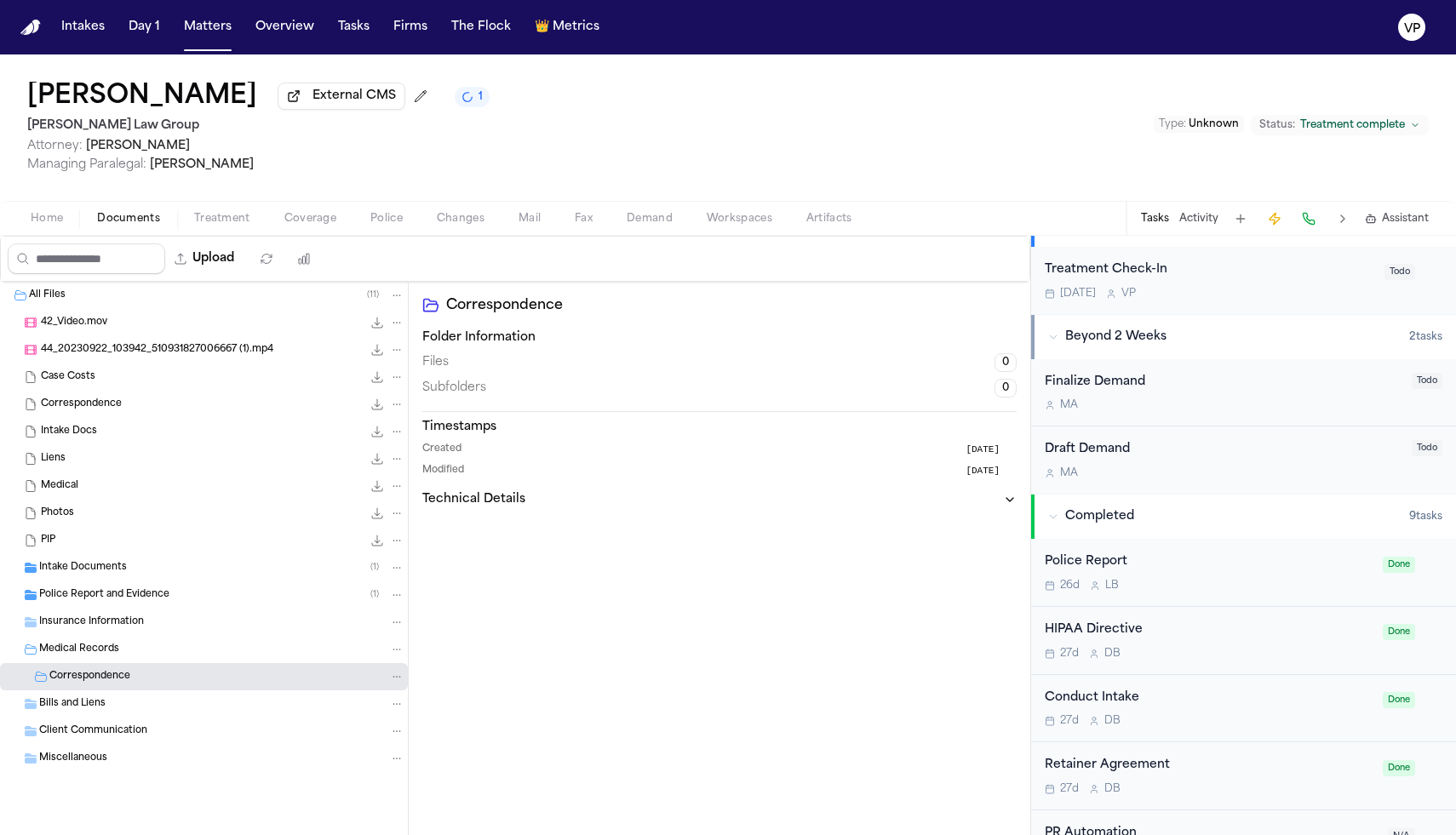
click at [142, 704] on div "Bills and Liens" at bounding box center [221, 703] width 365 height 16
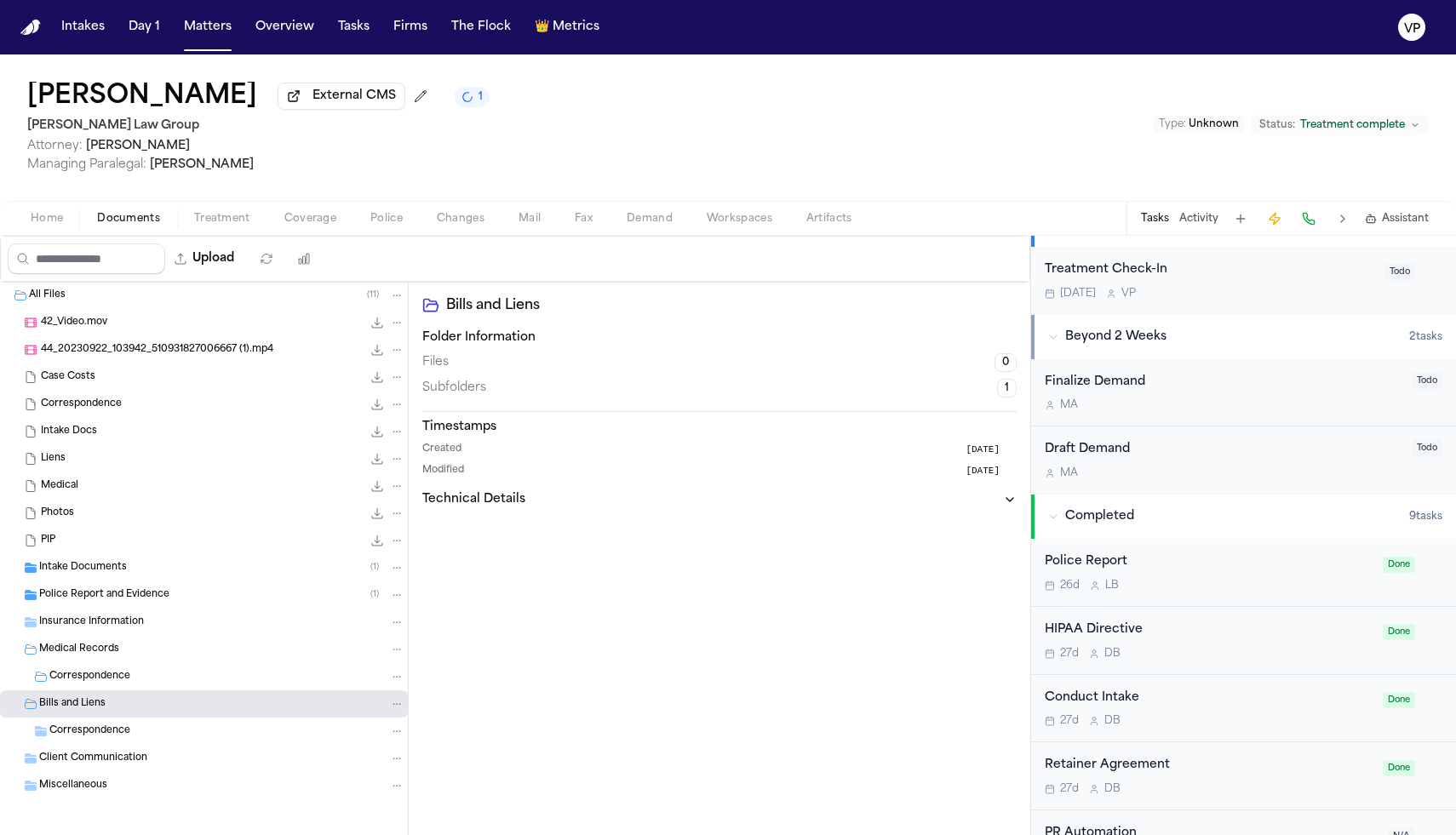
click at [126, 739] on span "Correspondence" at bounding box center [90, 732] width 80 height 15
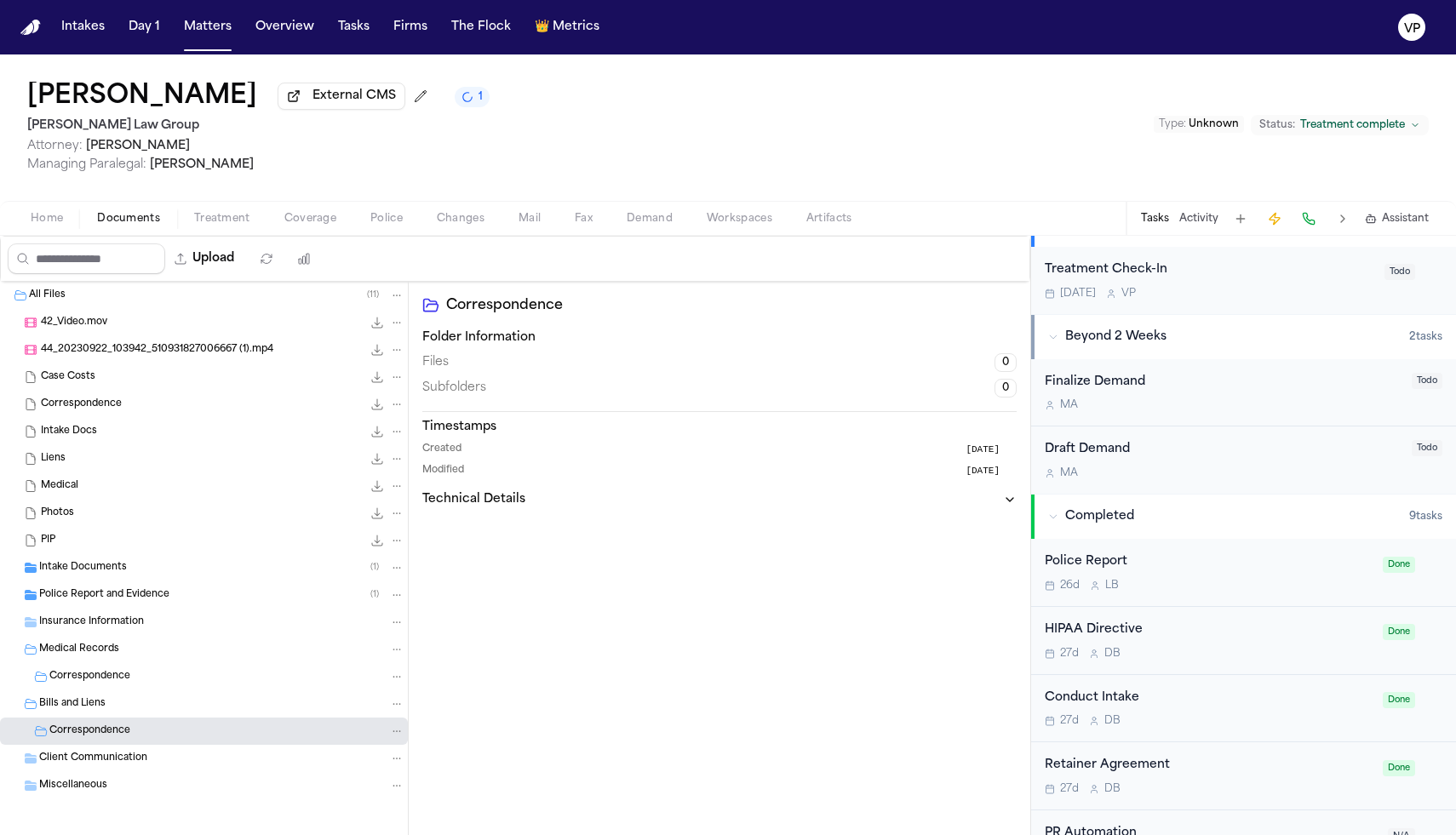
click at [126, 739] on span "Correspondence" at bounding box center [90, 732] width 80 height 15
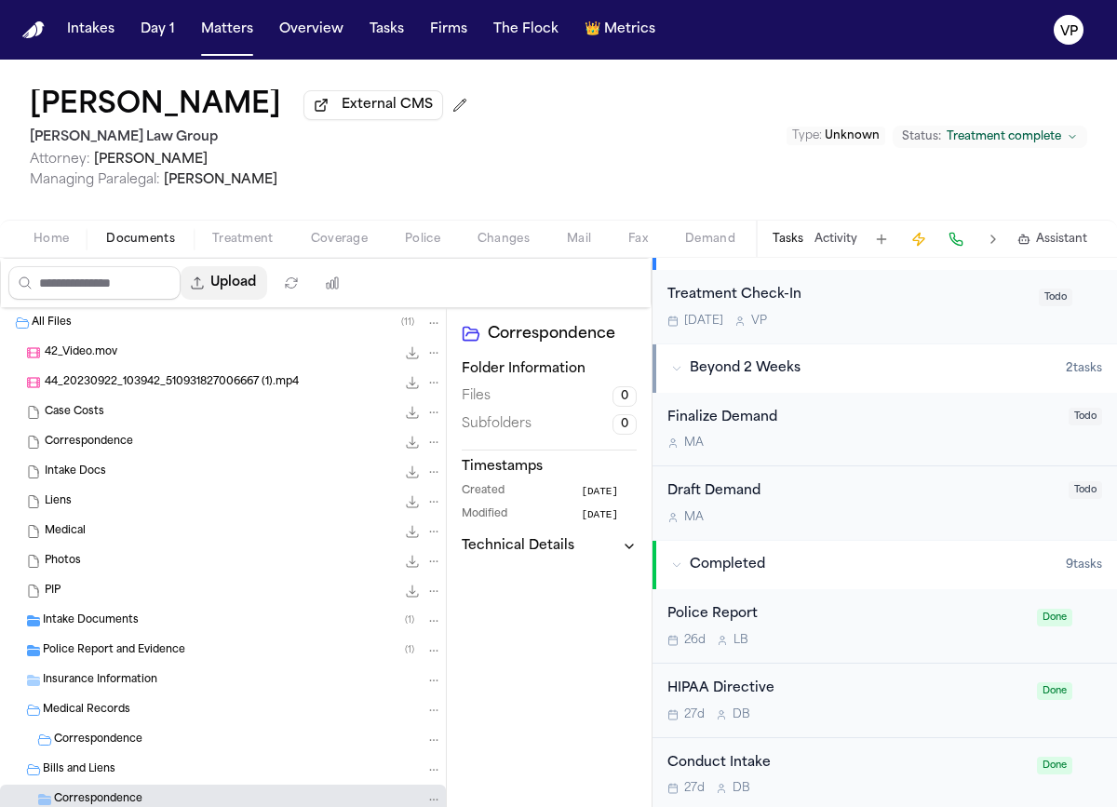
click at [251, 286] on button "Upload" at bounding box center [224, 283] width 87 height 34
select select "**********"
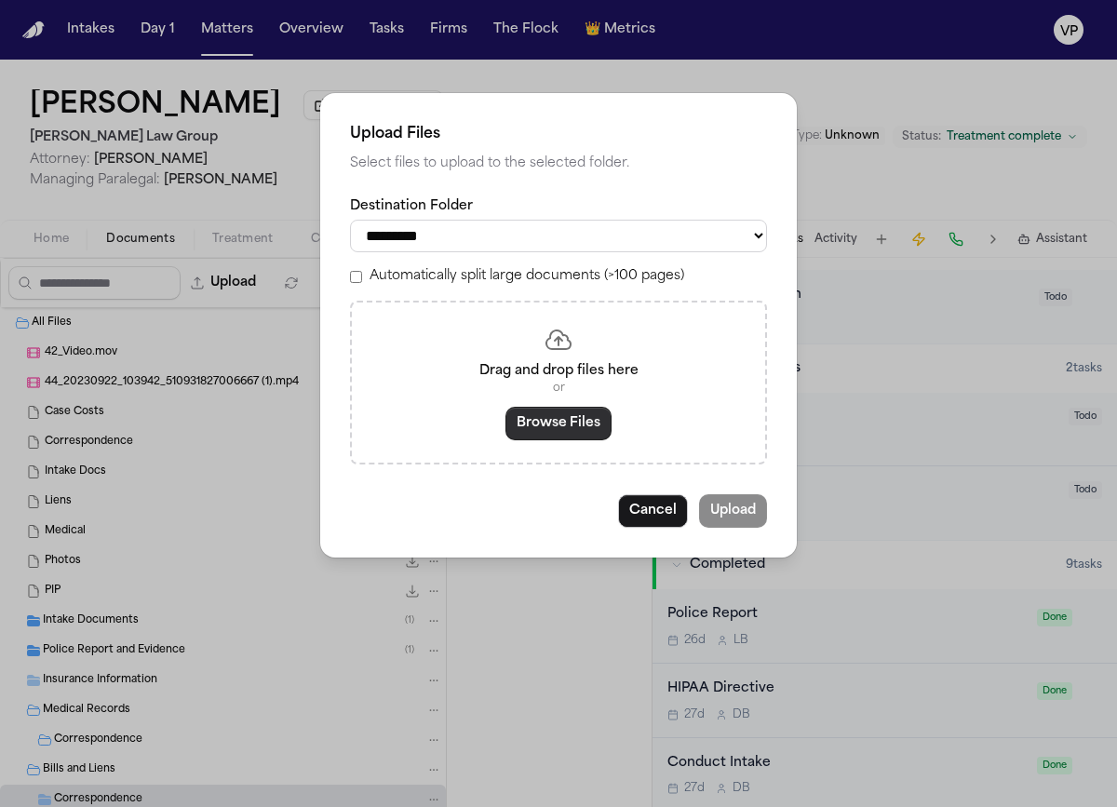
click at [573, 425] on button "Browse Files" at bounding box center [558, 424] width 106 height 34
click at [548, 440] on button "Browse Files" at bounding box center [558, 424] width 106 height 34
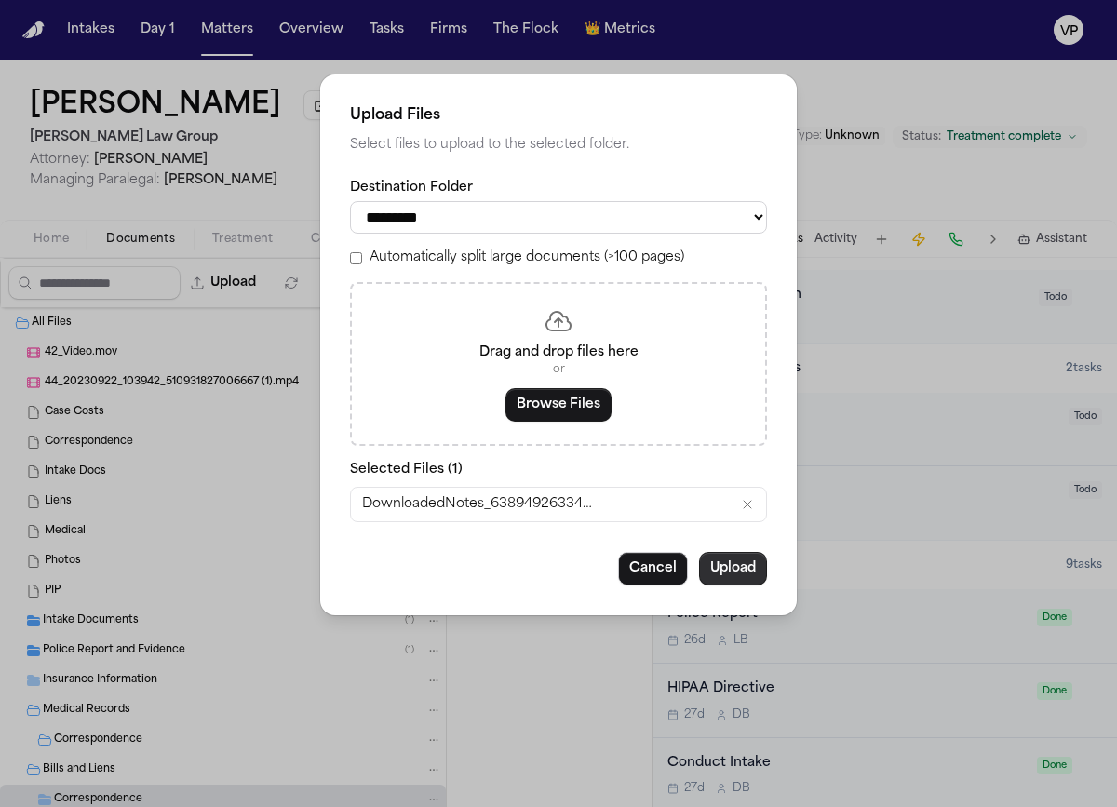
click at [743, 577] on button "Upload" at bounding box center [733, 569] width 68 height 34
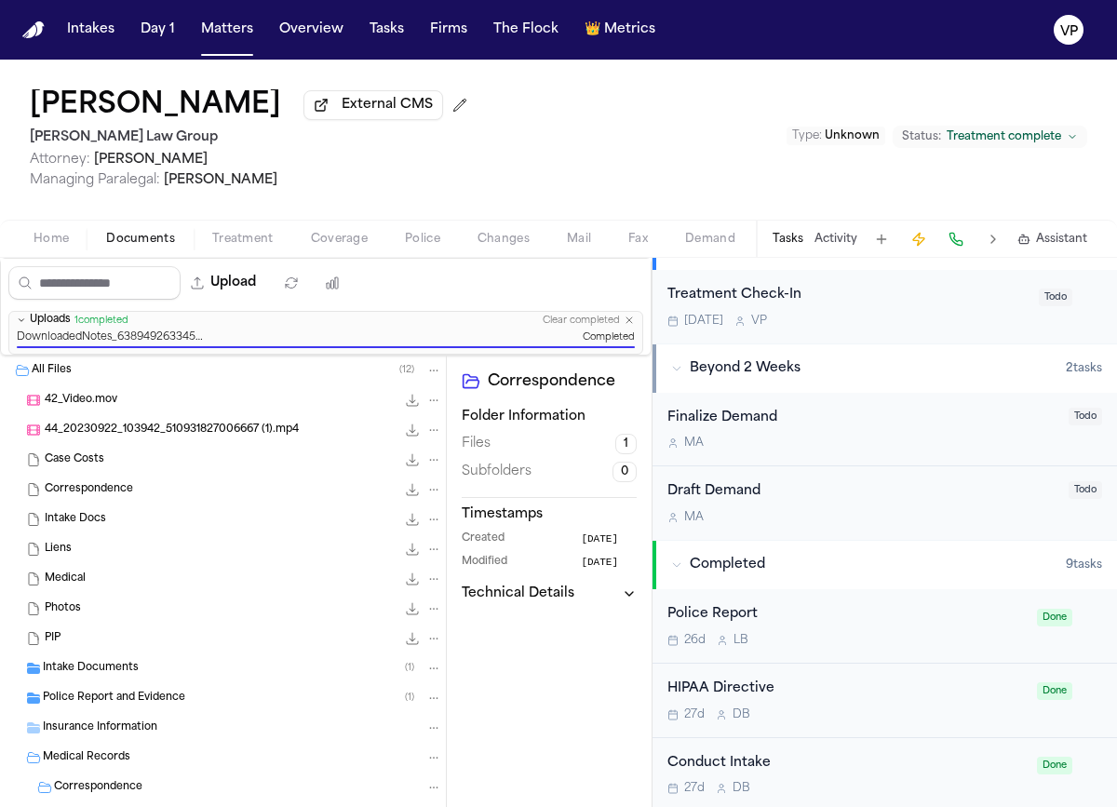
scroll to position [114, 0]
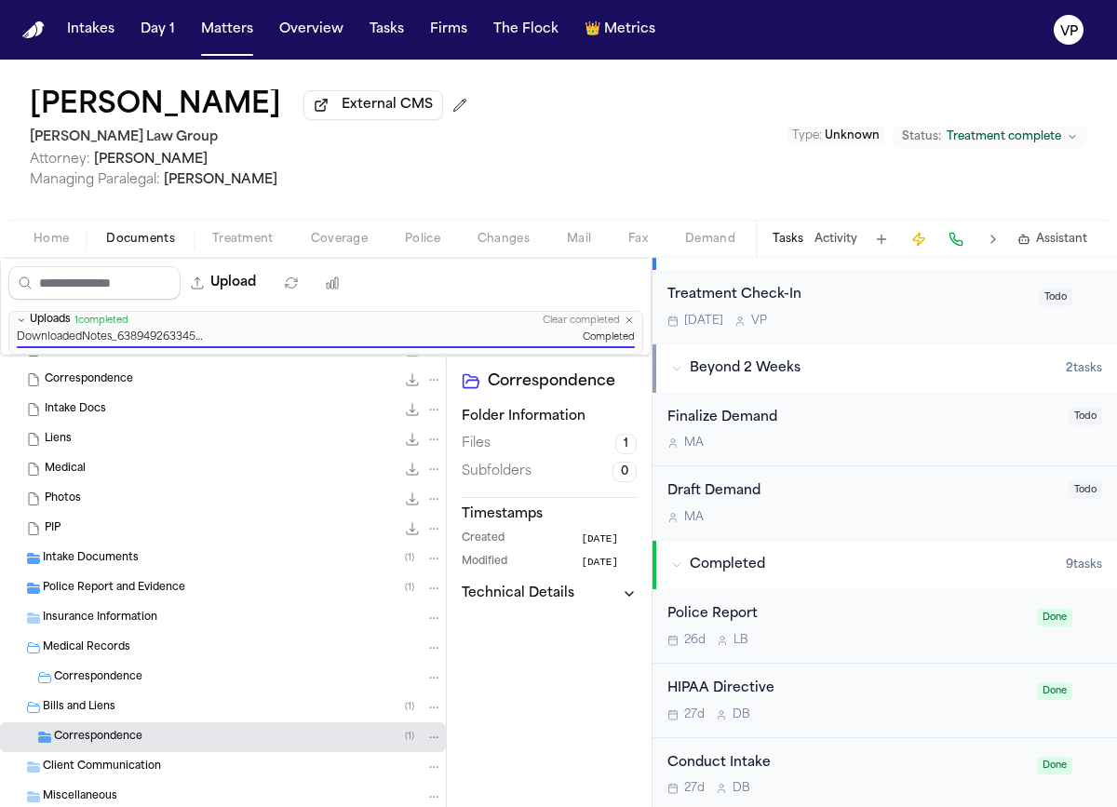
click at [145, 744] on div "Correspondence ( 1 )" at bounding box center [248, 737] width 388 height 17
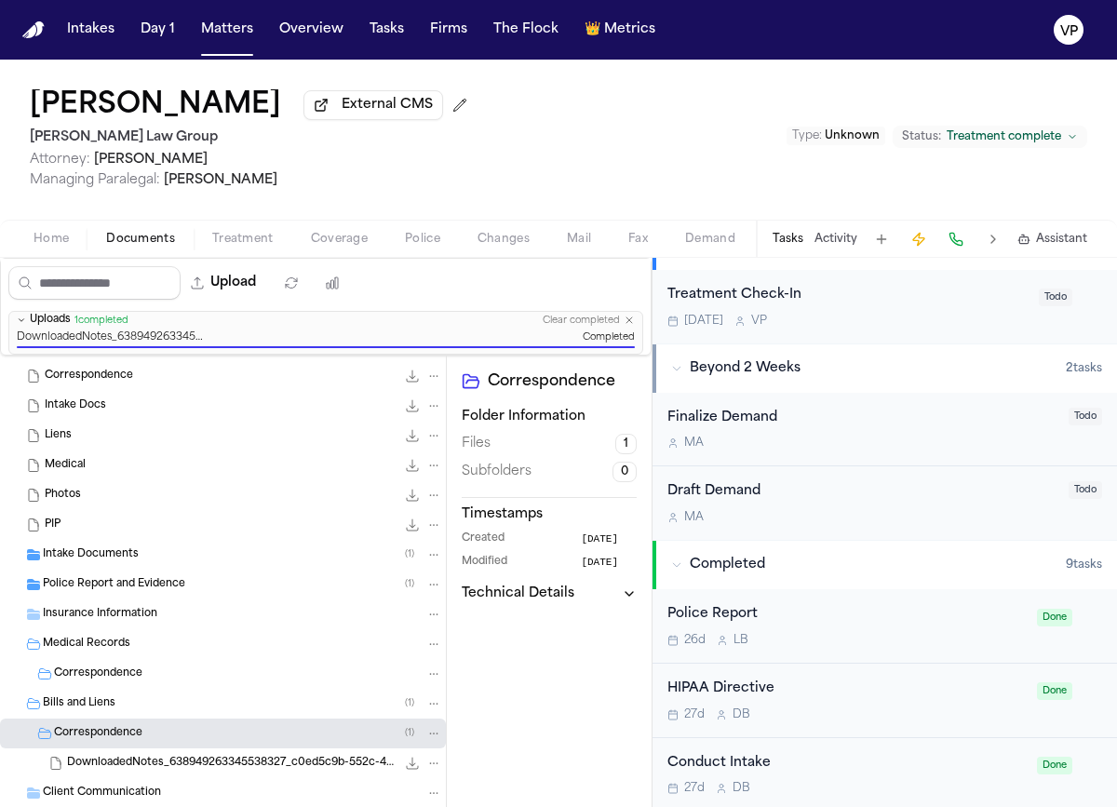
scroll to position [143, 0]
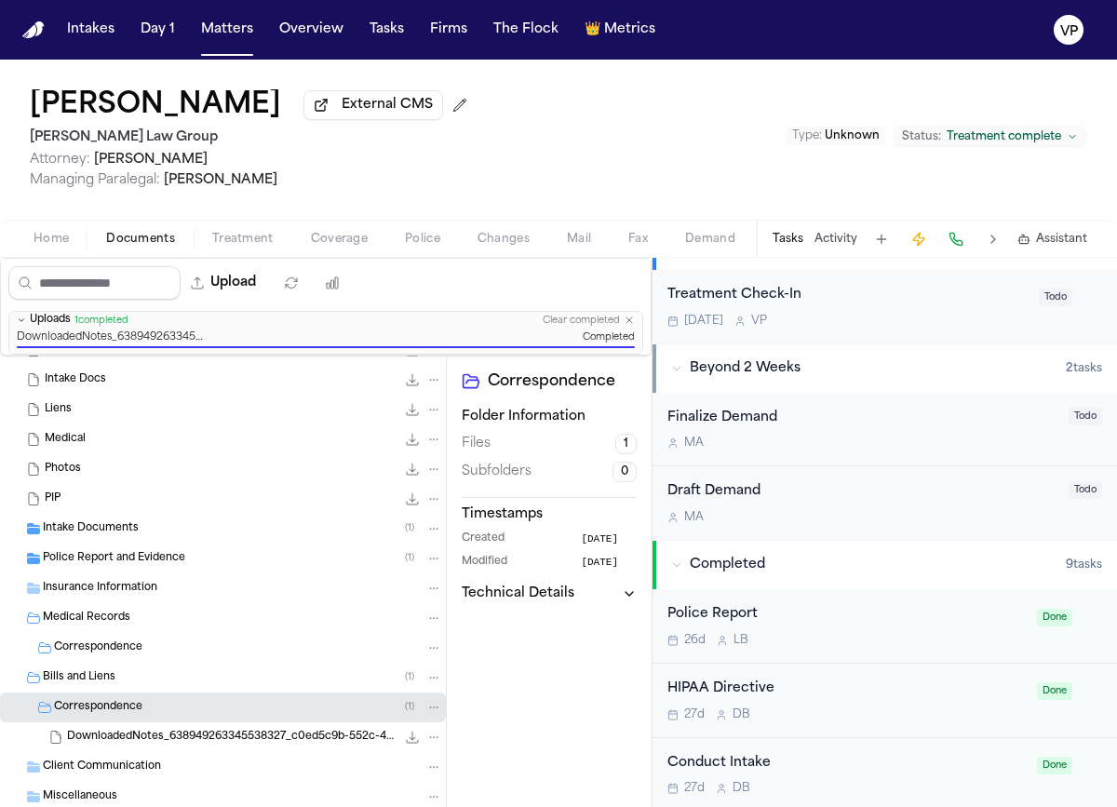
click at [145, 744] on span "DownloadedNotes_638949263345538327_c0ed5c9b-552c-4730-98c1-b35300f7a087.zip" at bounding box center [231, 738] width 329 height 16
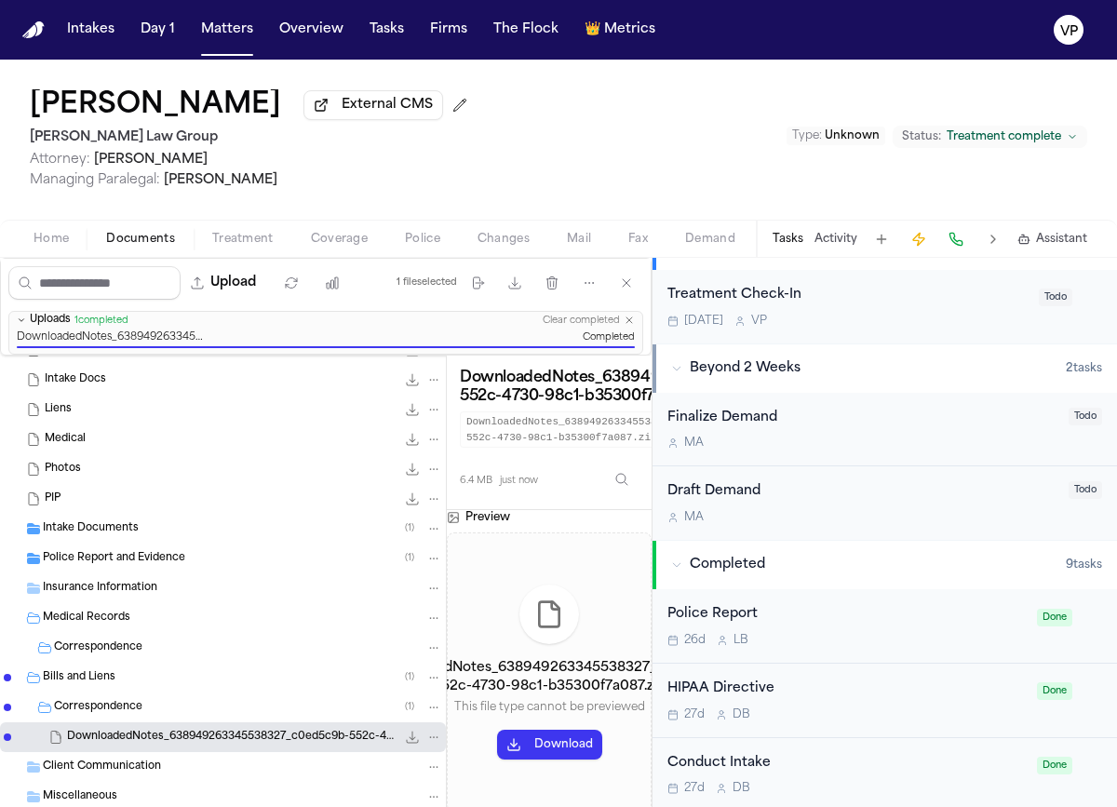
click at [541, 754] on button "Download" at bounding box center [549, 745] width 105 height 30
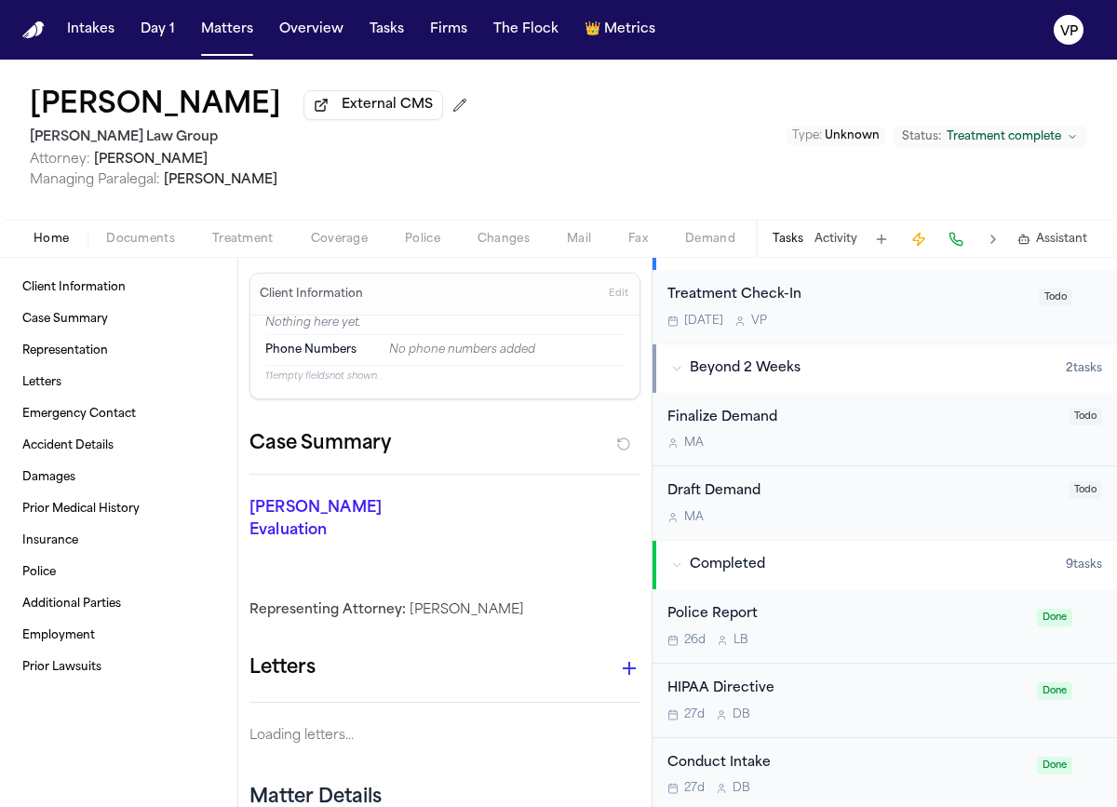
click at [48, 243] on span "Home" at bounding box center [51, 239] width 35 height 15
click at [540, 166] on div "[PERSON_NAME] External CMS [PERSON_NAME] Law Group Attorney: [PERSON_NAME] Mana…" at bounding box center [558, 140] width 1117 height 160
